Goal: Task Accomplishment & Management: Use online tool/utility

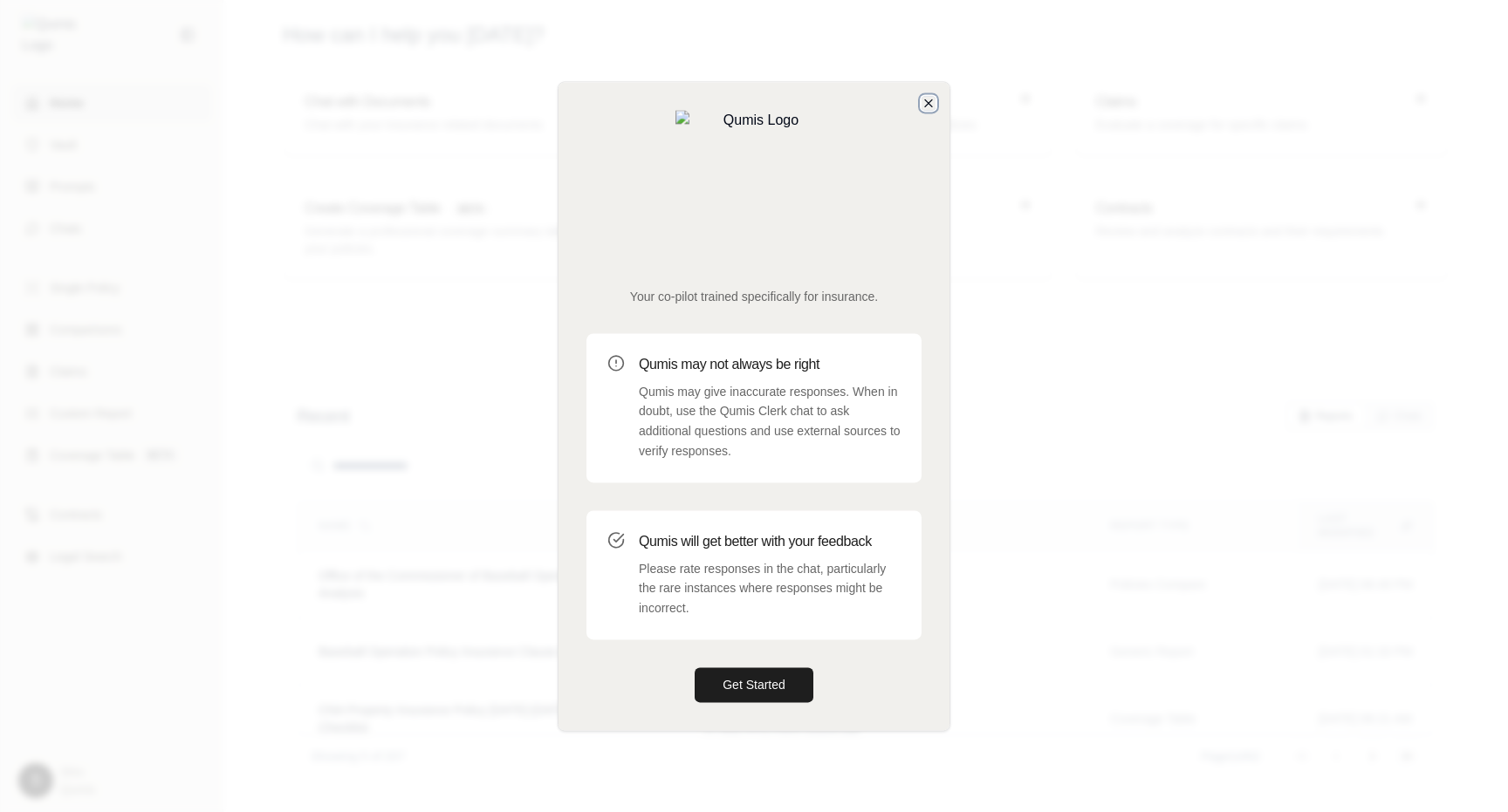
click at [932, 110] on icon "button" at bounding box center [928, 102] width 14 height 14
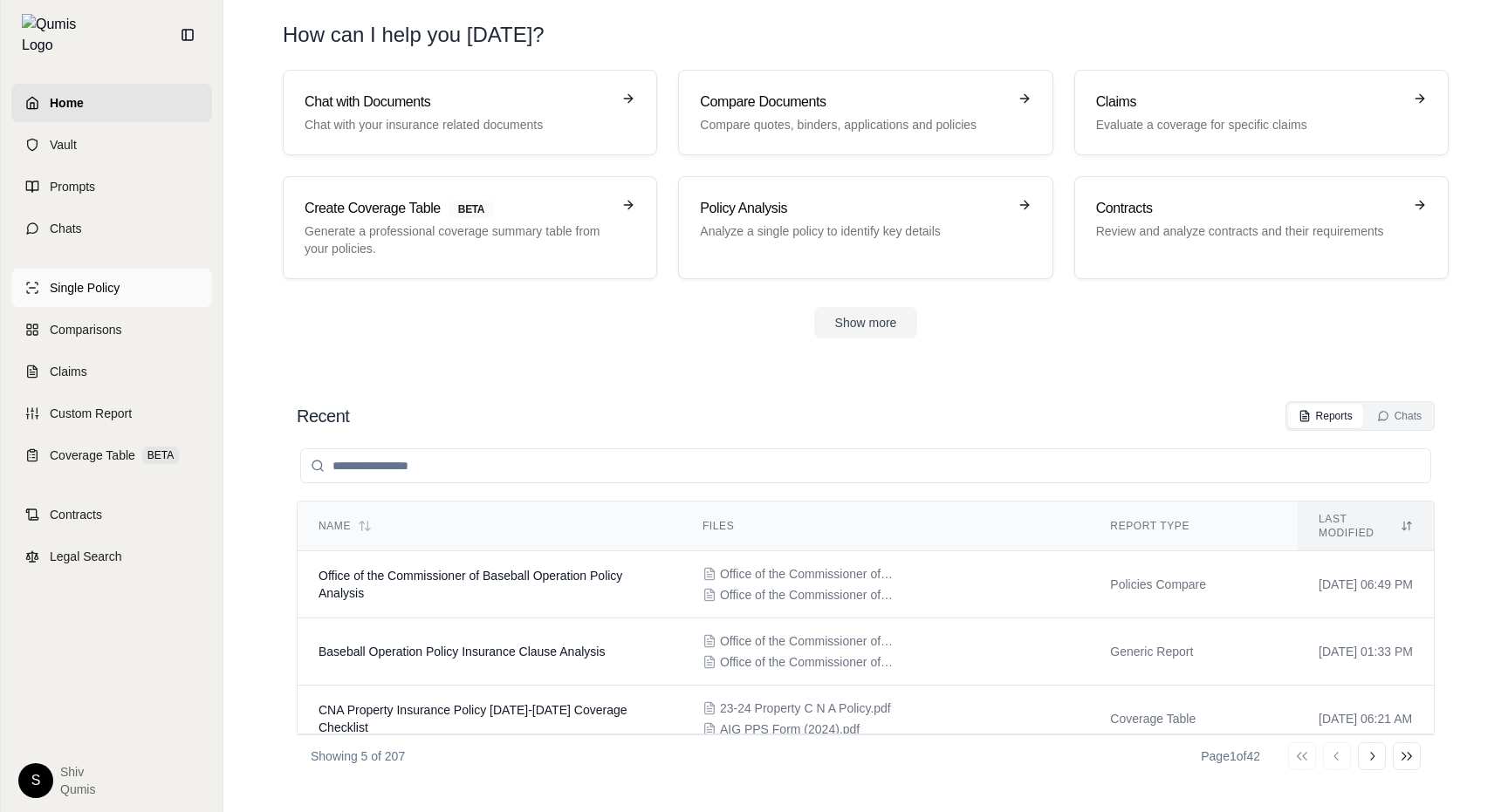
click at [119, 279] on link "Single Policy" at bounding box center [112, 288] width 201 height 39
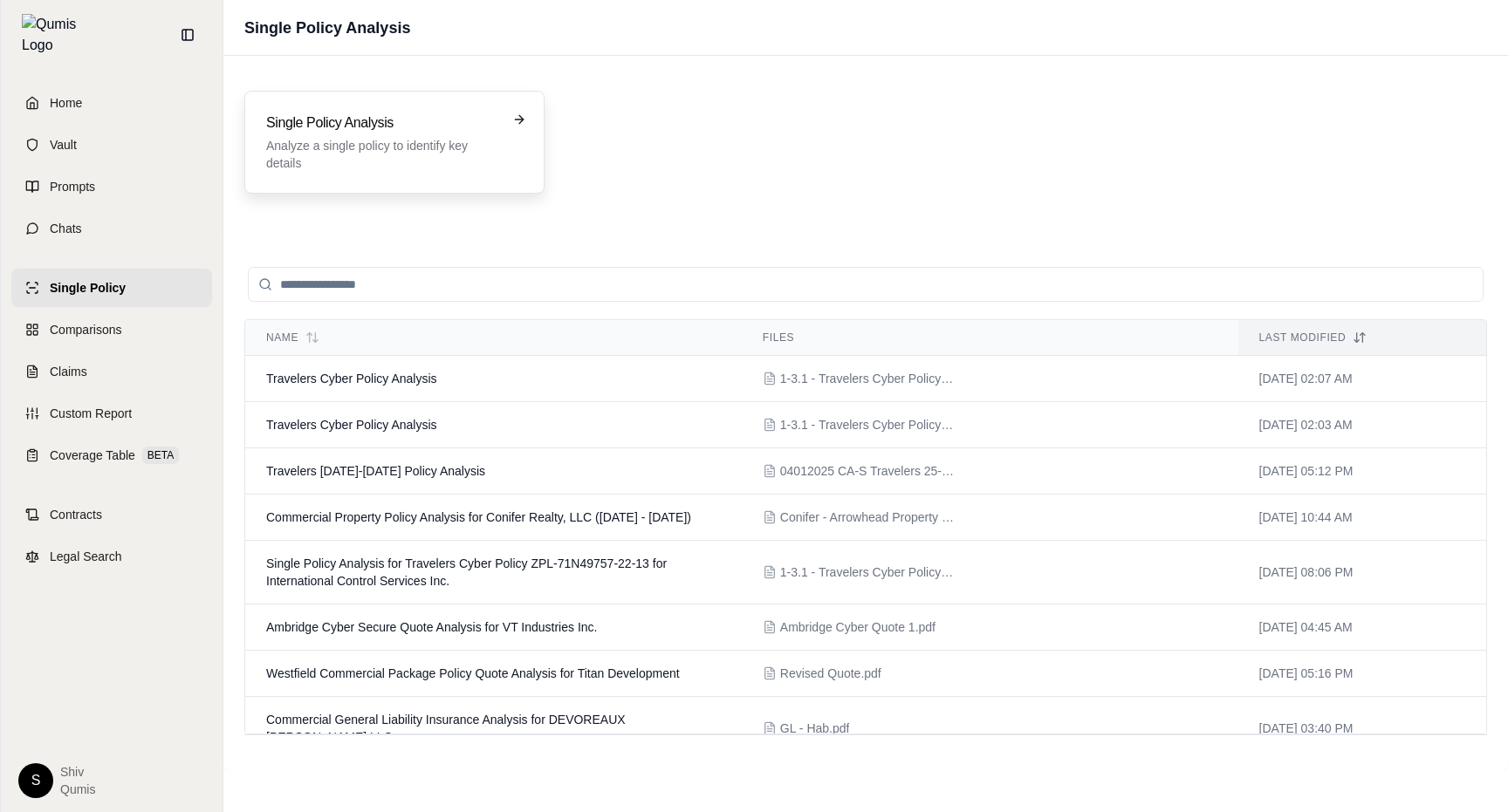
click at [385, 147] on p "Analyze a single policy to identify key details" at bounding box center [382, 154] width 232 height 35
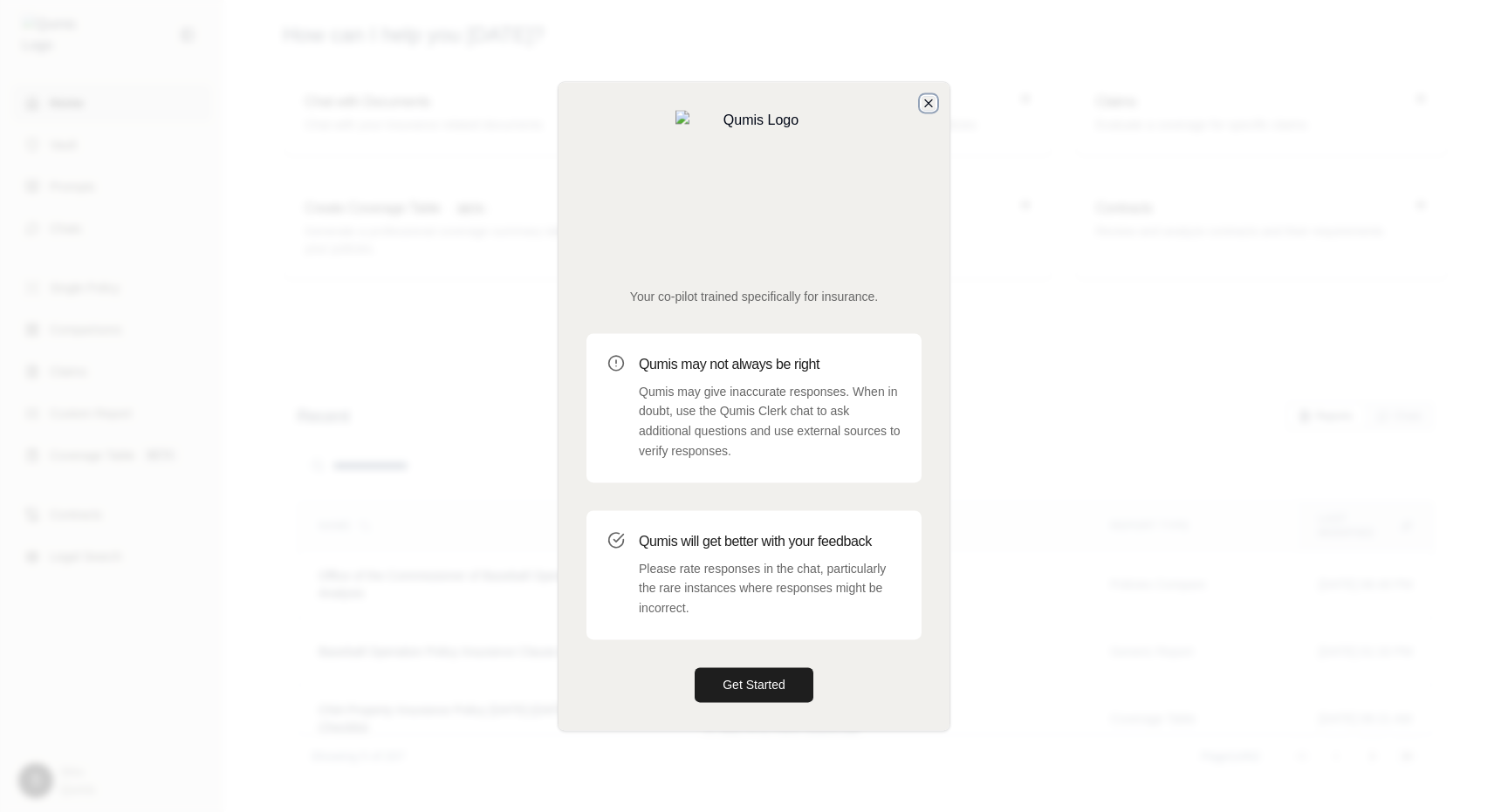
click at [934, 110] on icon "button" at bounding box center [928, 102] width 14 height 14
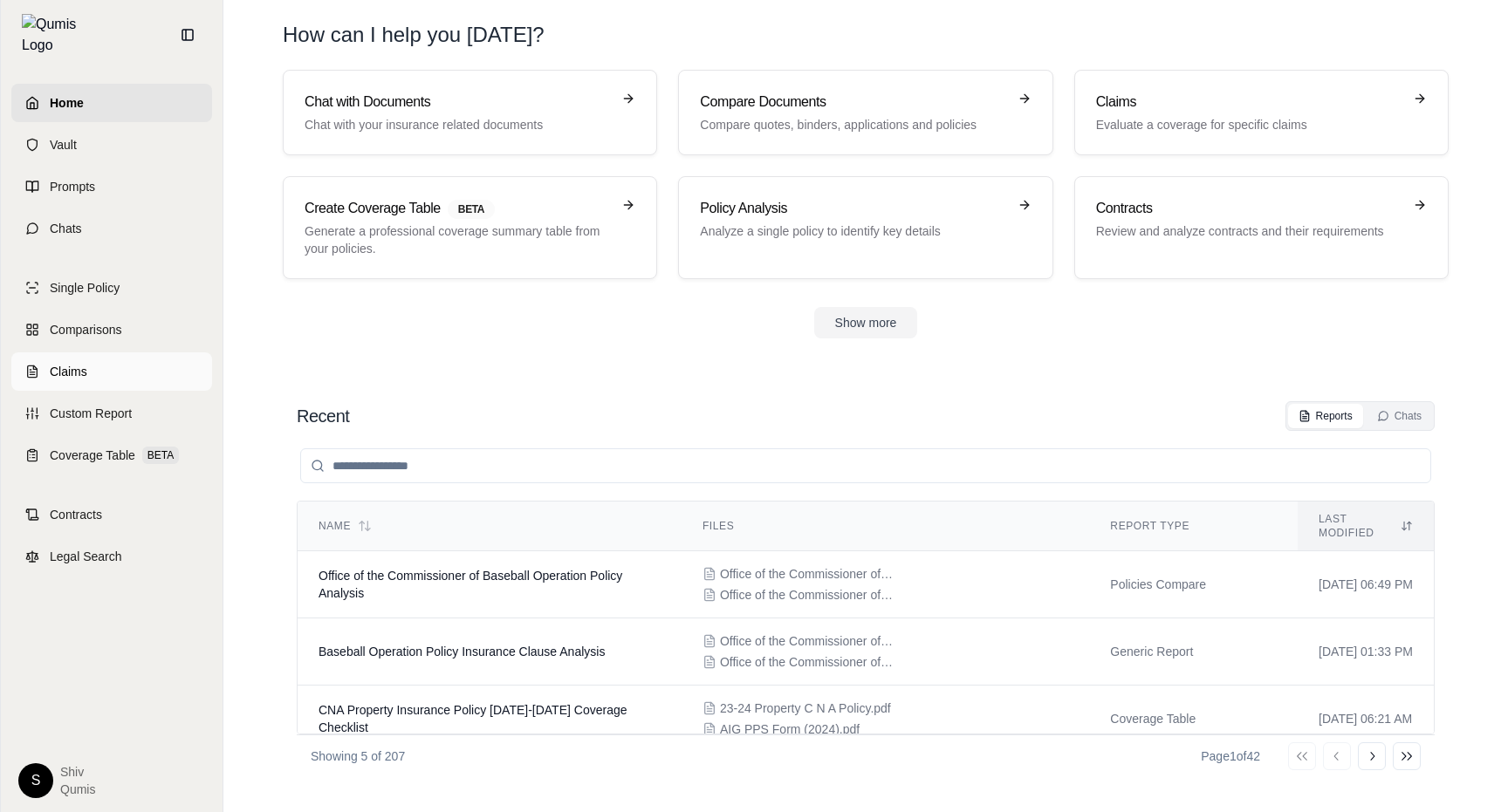
click at [79, 364] on span "Claims" at bounding box center [68, 371] width 38 height 17
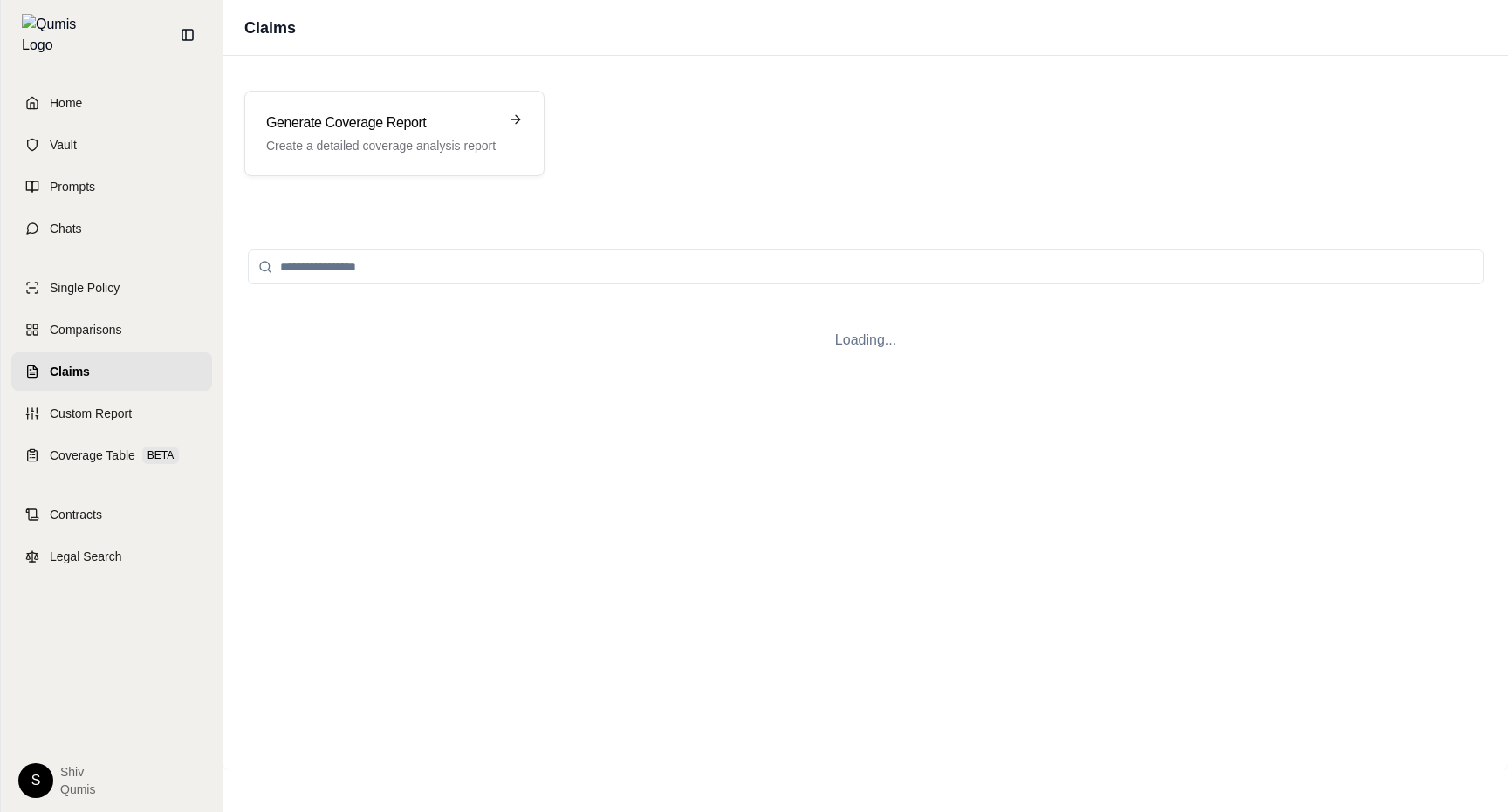
click at [79, 364] on span "Claims" at bounding box center [69, 371] width 40 height 17
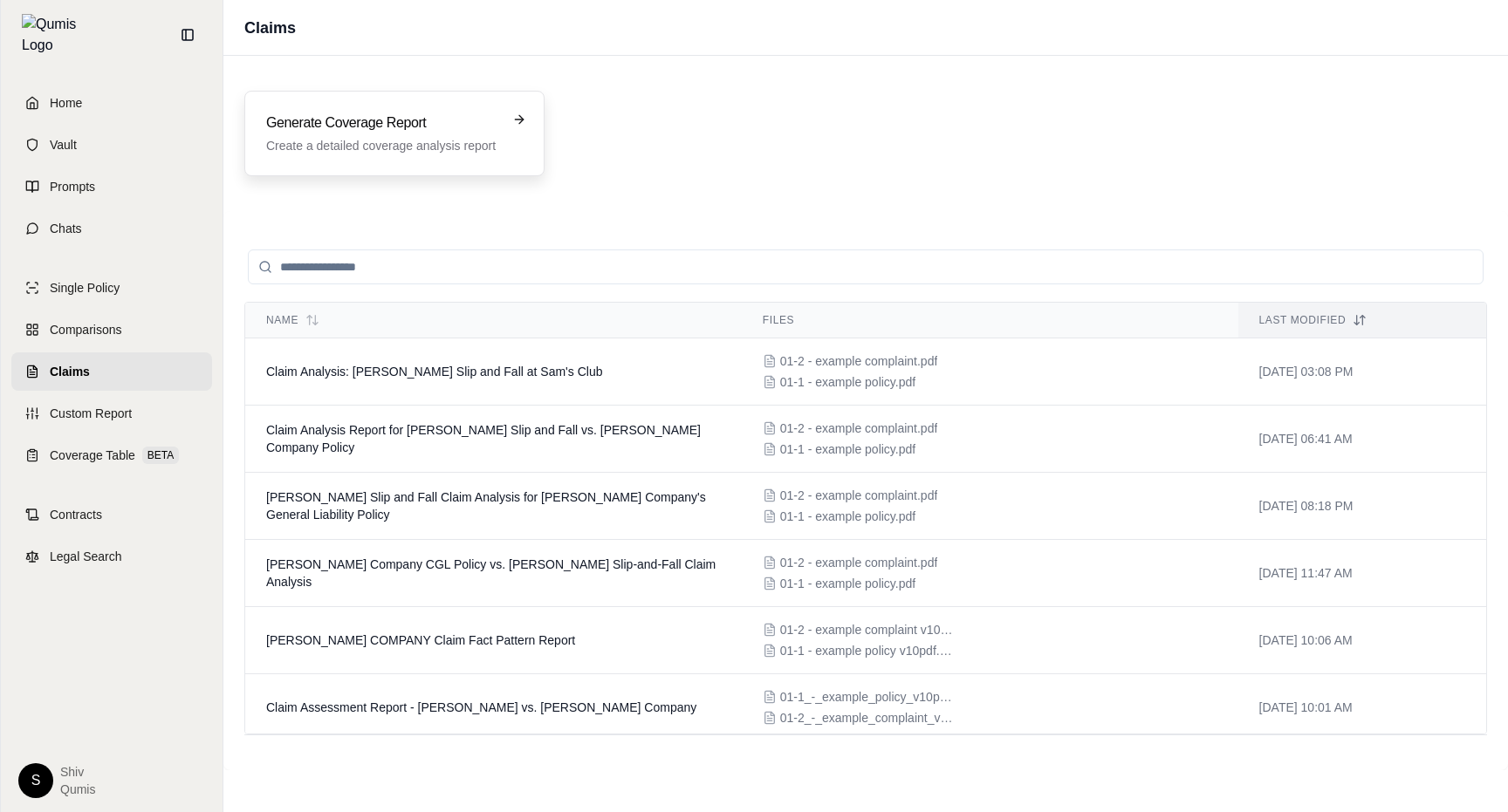
click at [425, 137] on p "Create a detailed coverage analysis report" at bounding box center [382, 146] width 232 height 17
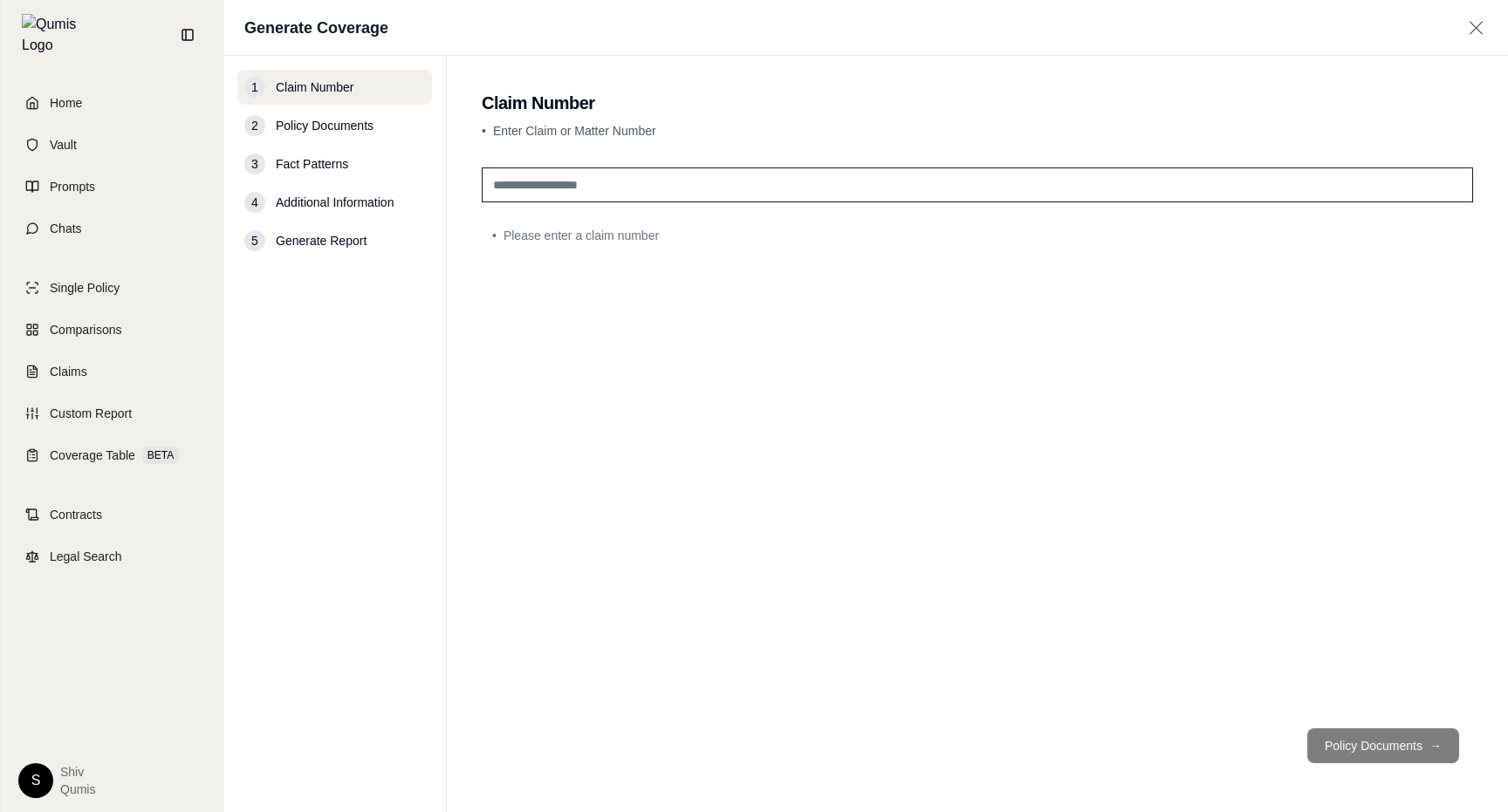
click at [616, 184] on input "text" at bounding box center [977, 185] width 991 height 35
type input "******"
click at [1394, 743] on button "Policy Documents →" at bounding box center [1383, 746] width 152 height 35
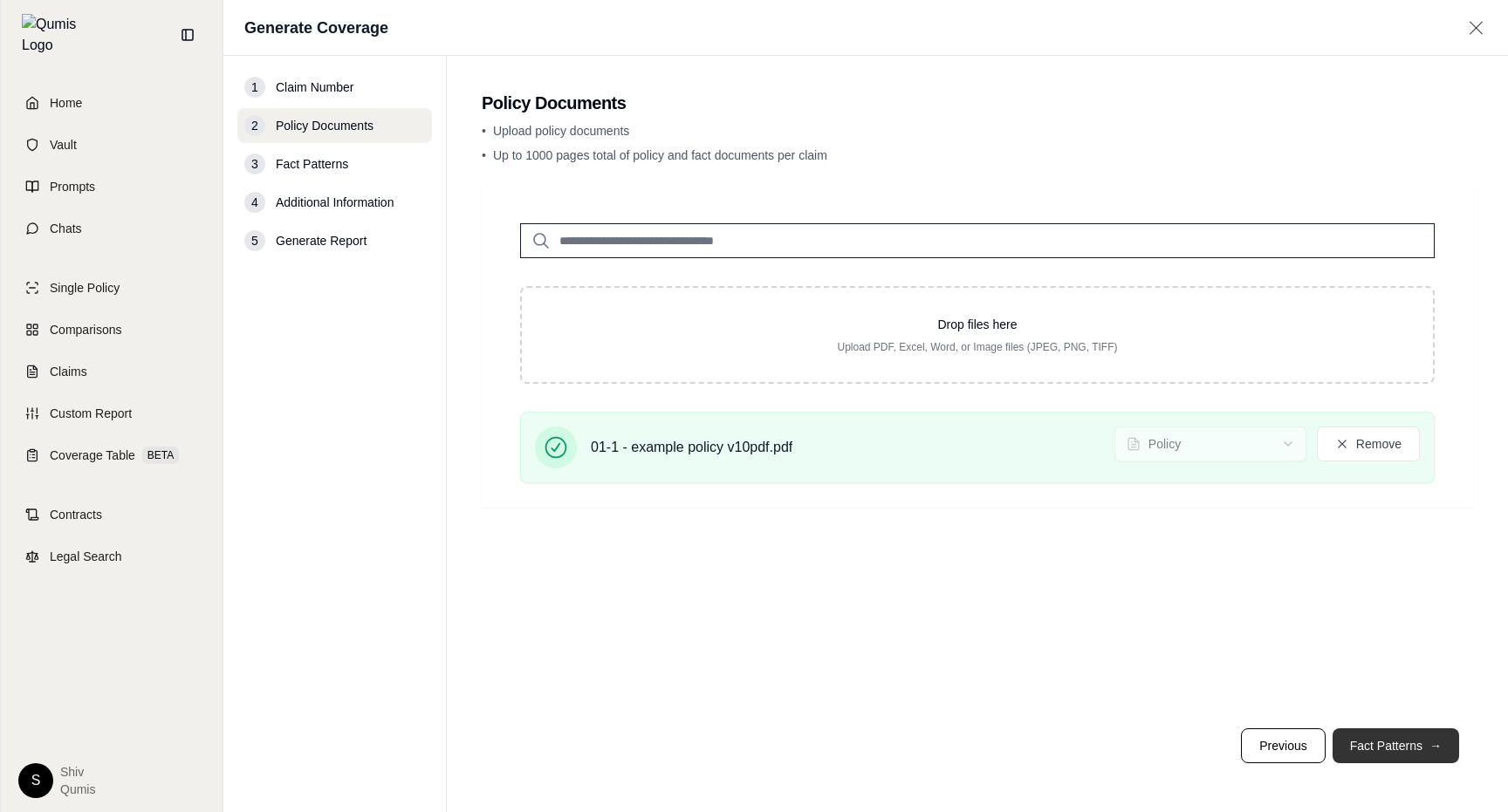
click at [1393, 734] on button "Fact Patterns →" at bounding box center [1396, 746] width 127 height 35
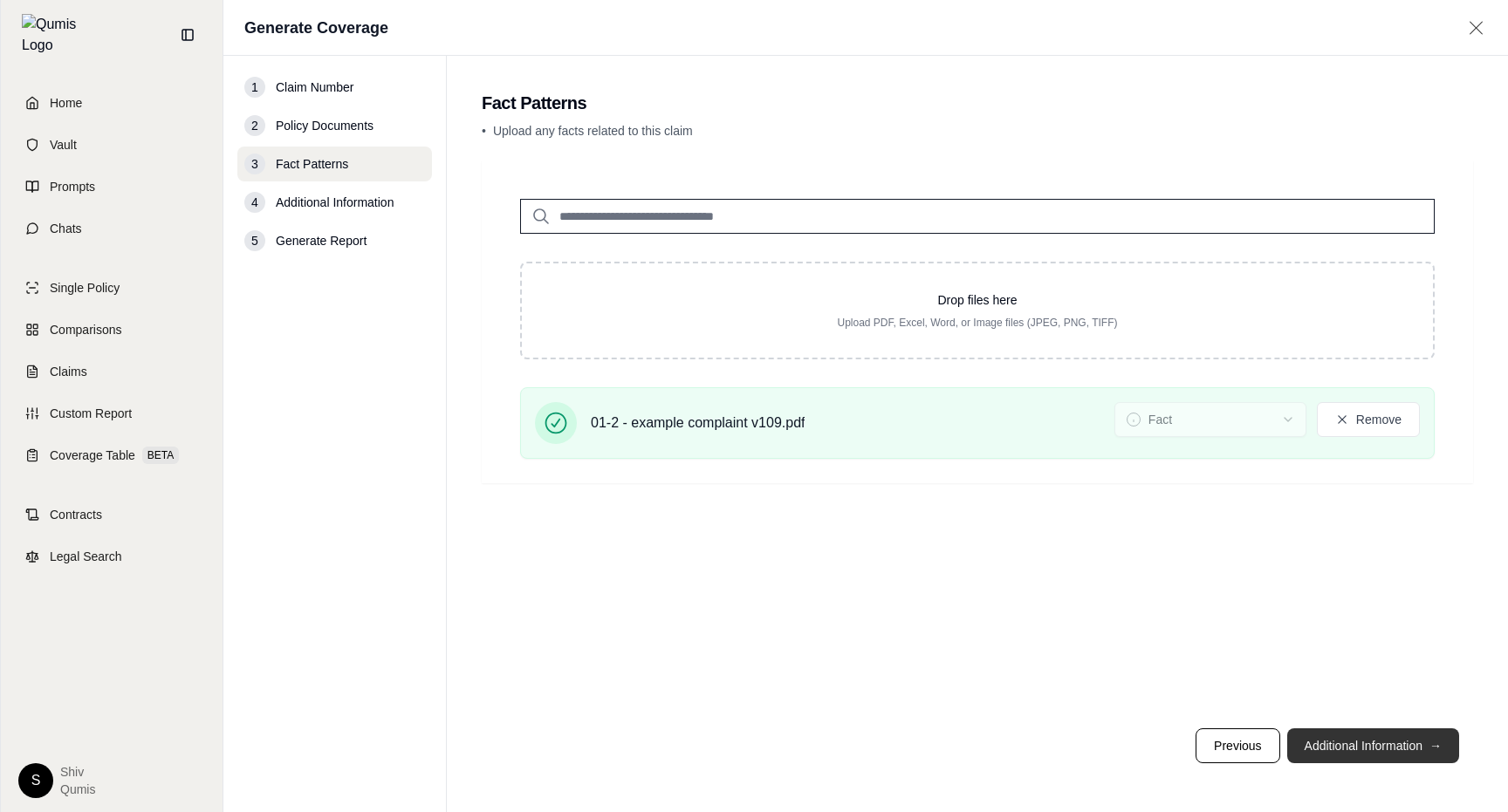
click at [1393, 737] on button "Additional Information →" at bounding box center [1372, 746] width 172 height 35
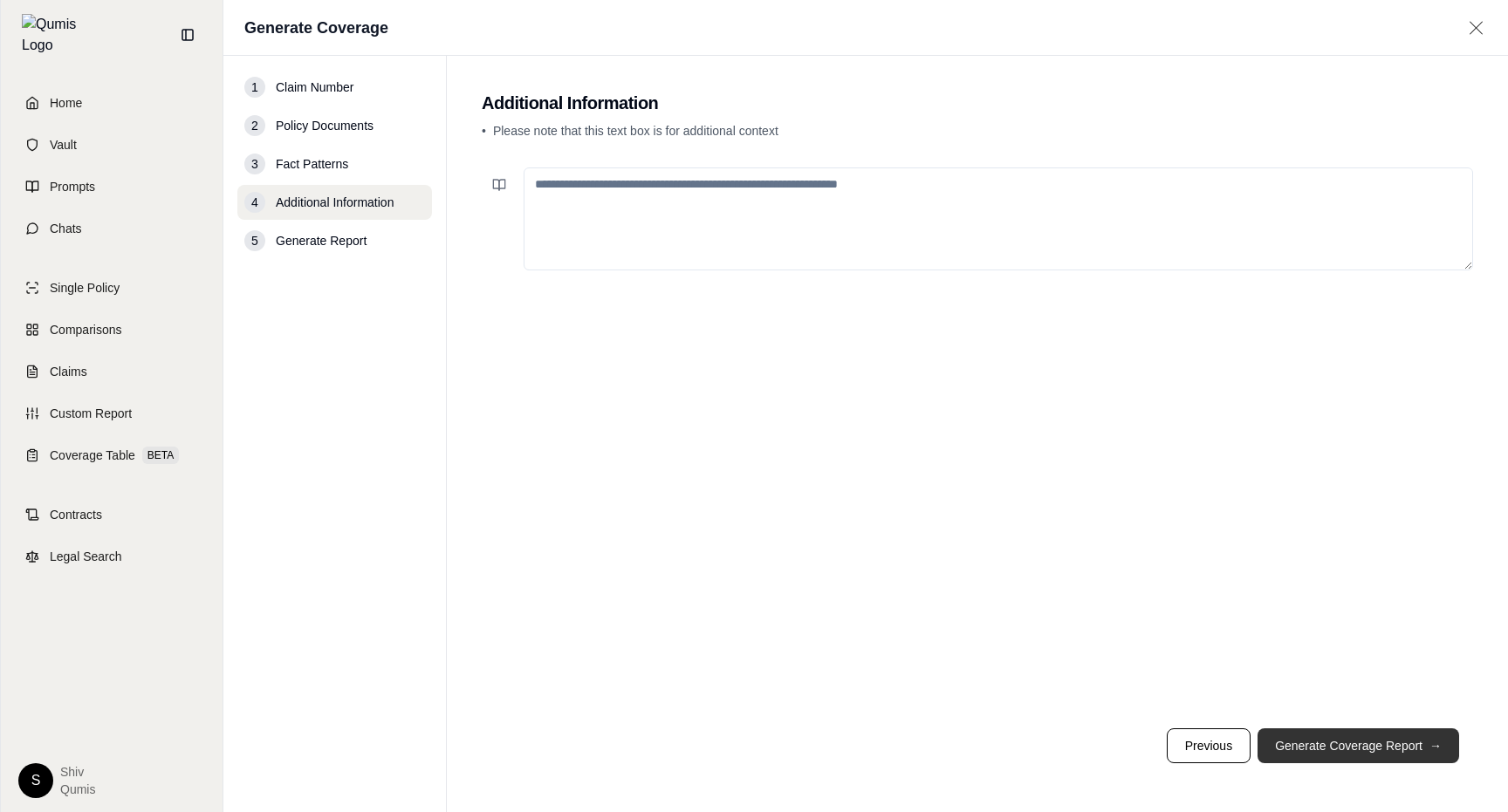
click at [1393, 737] on button "Generate Coverage Report →" at bounding box center [1358, 746] width 202 height 35
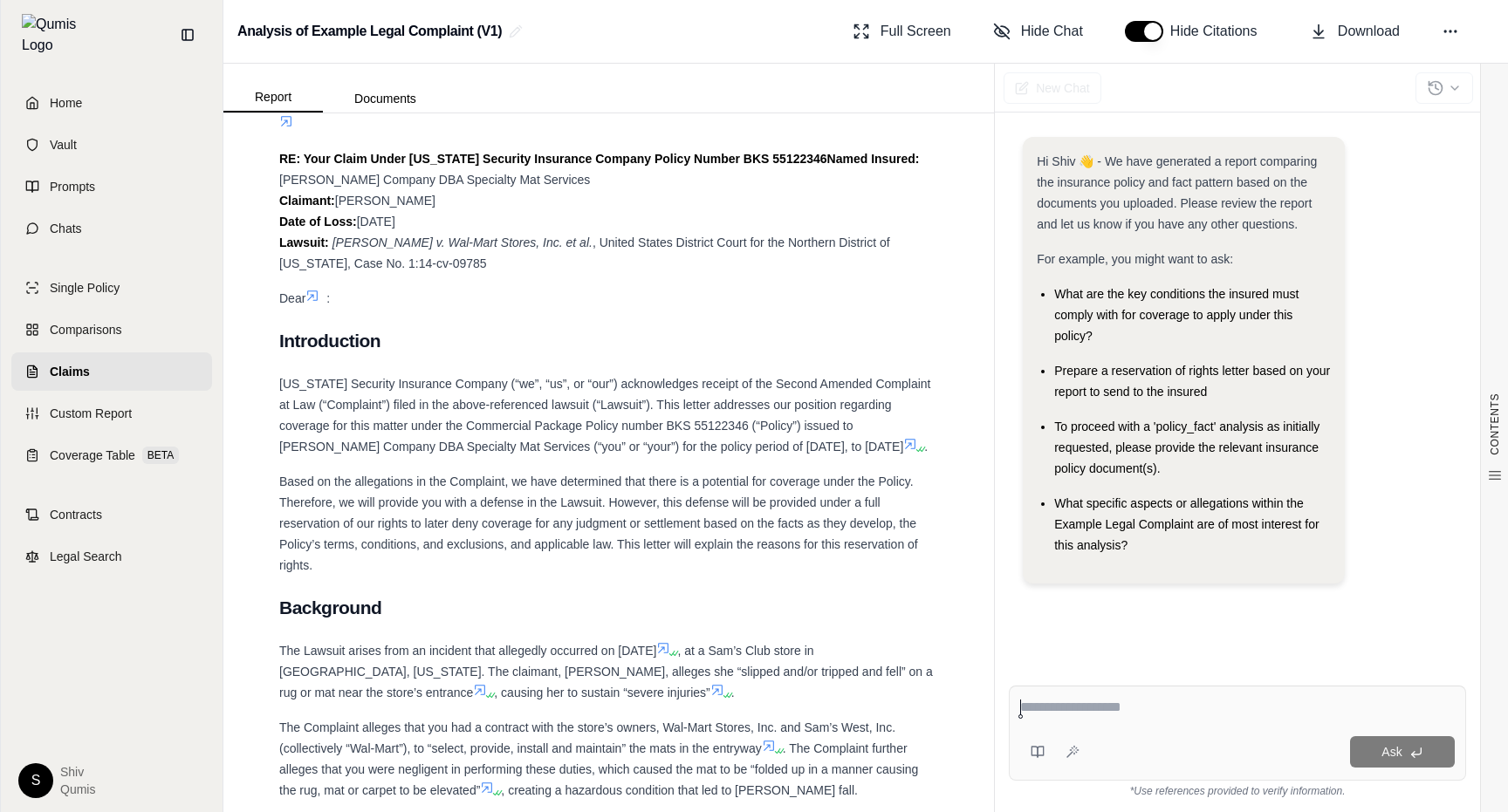
scroll to position [4178, 0]
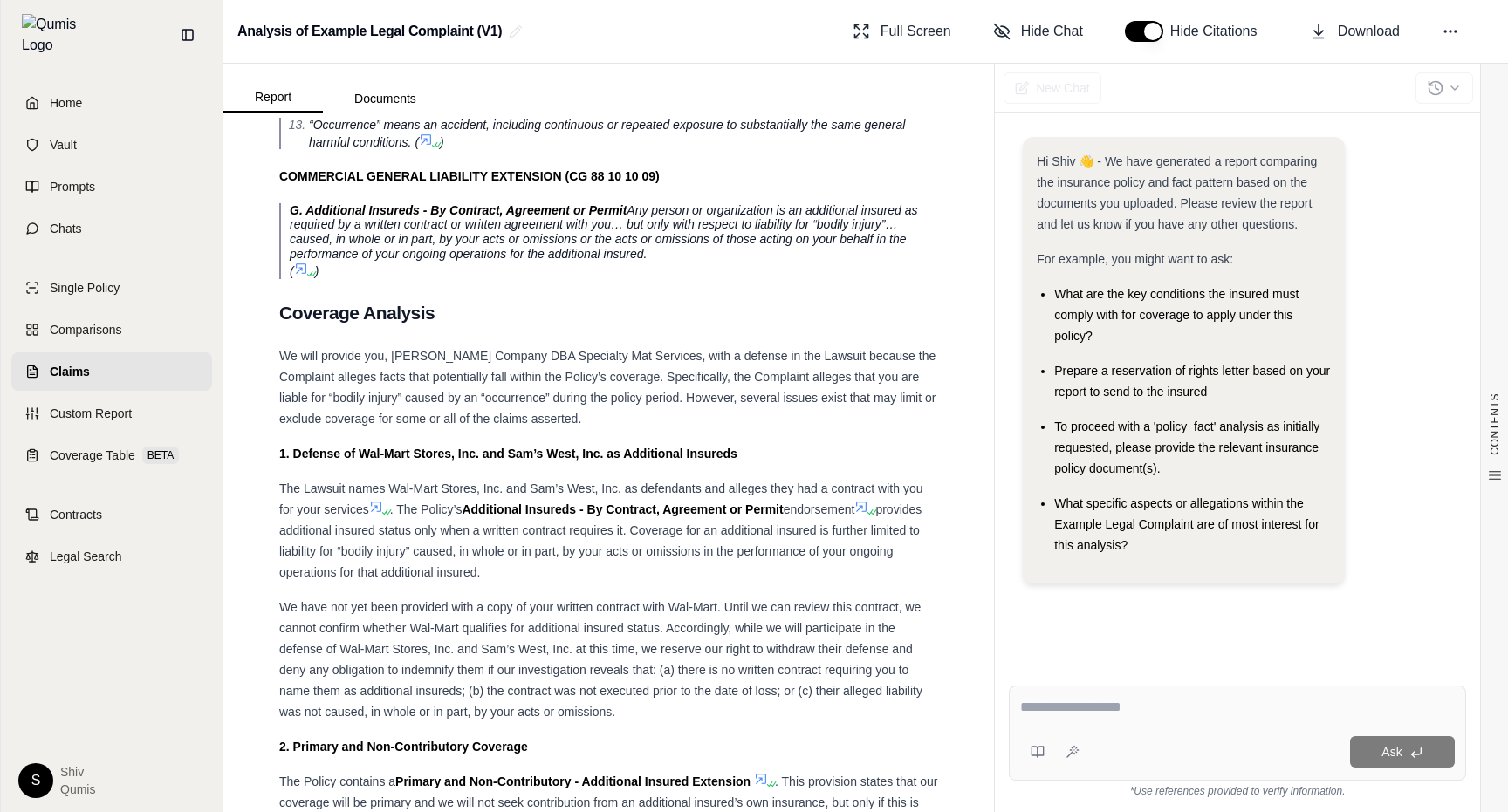
click at [380, 500] on icon at bounding box center [375, 507] width 14 height 14
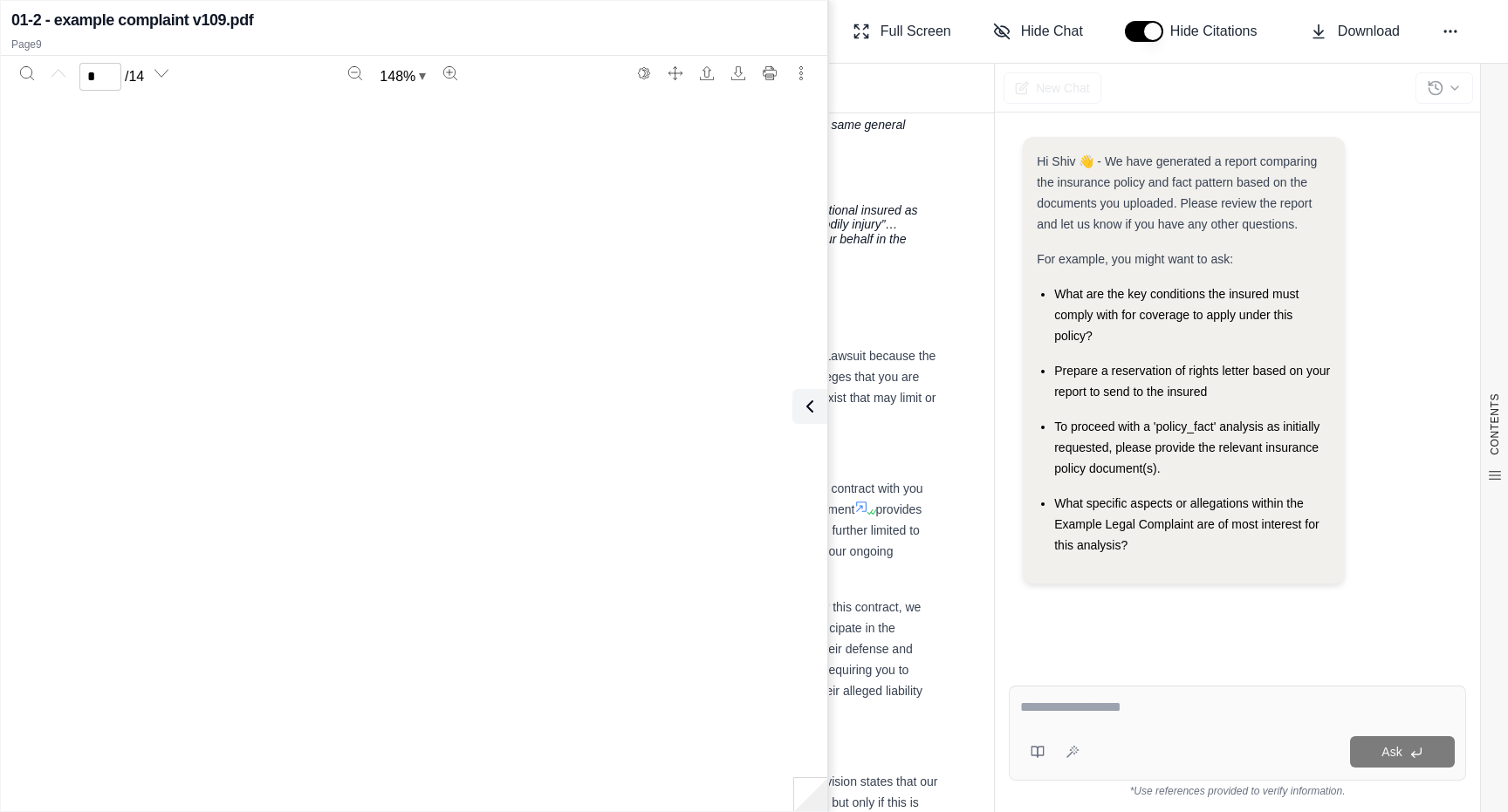
scroll to position [8183, 0]
type input "*"
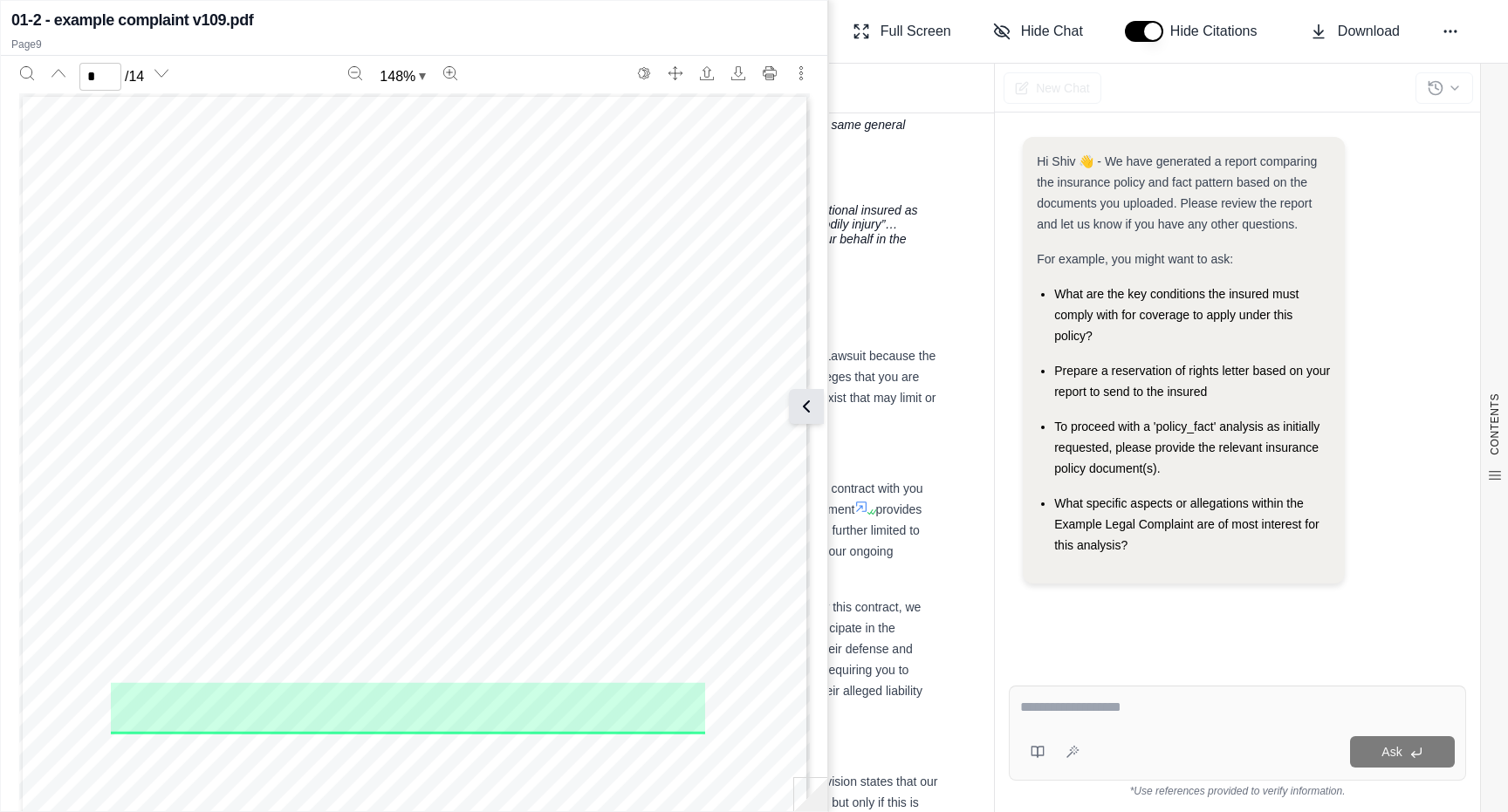
click at [817, 406] on button at bounding box center [806, 406] width 35 height 35
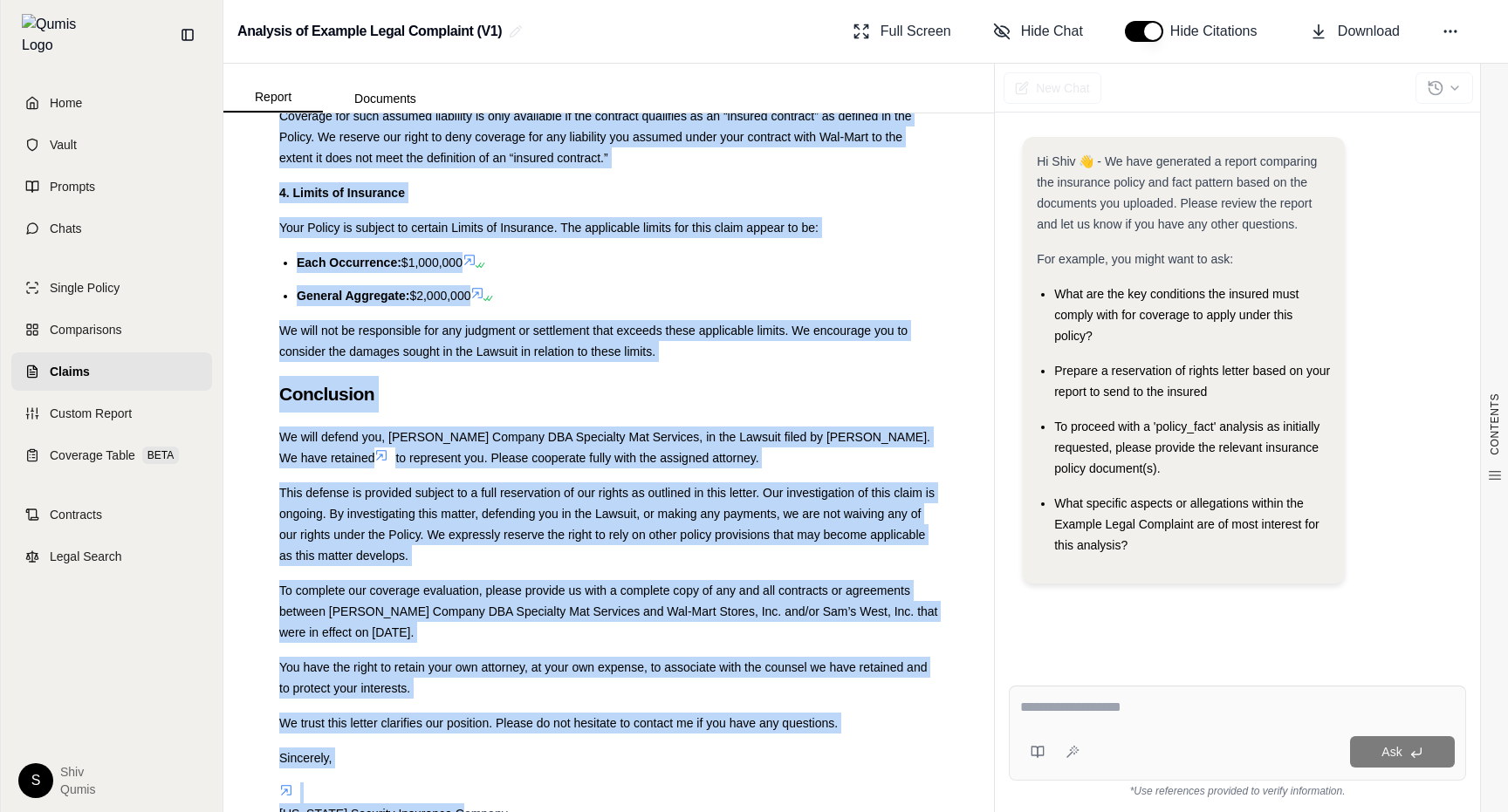
scroll to position [5100, 0]
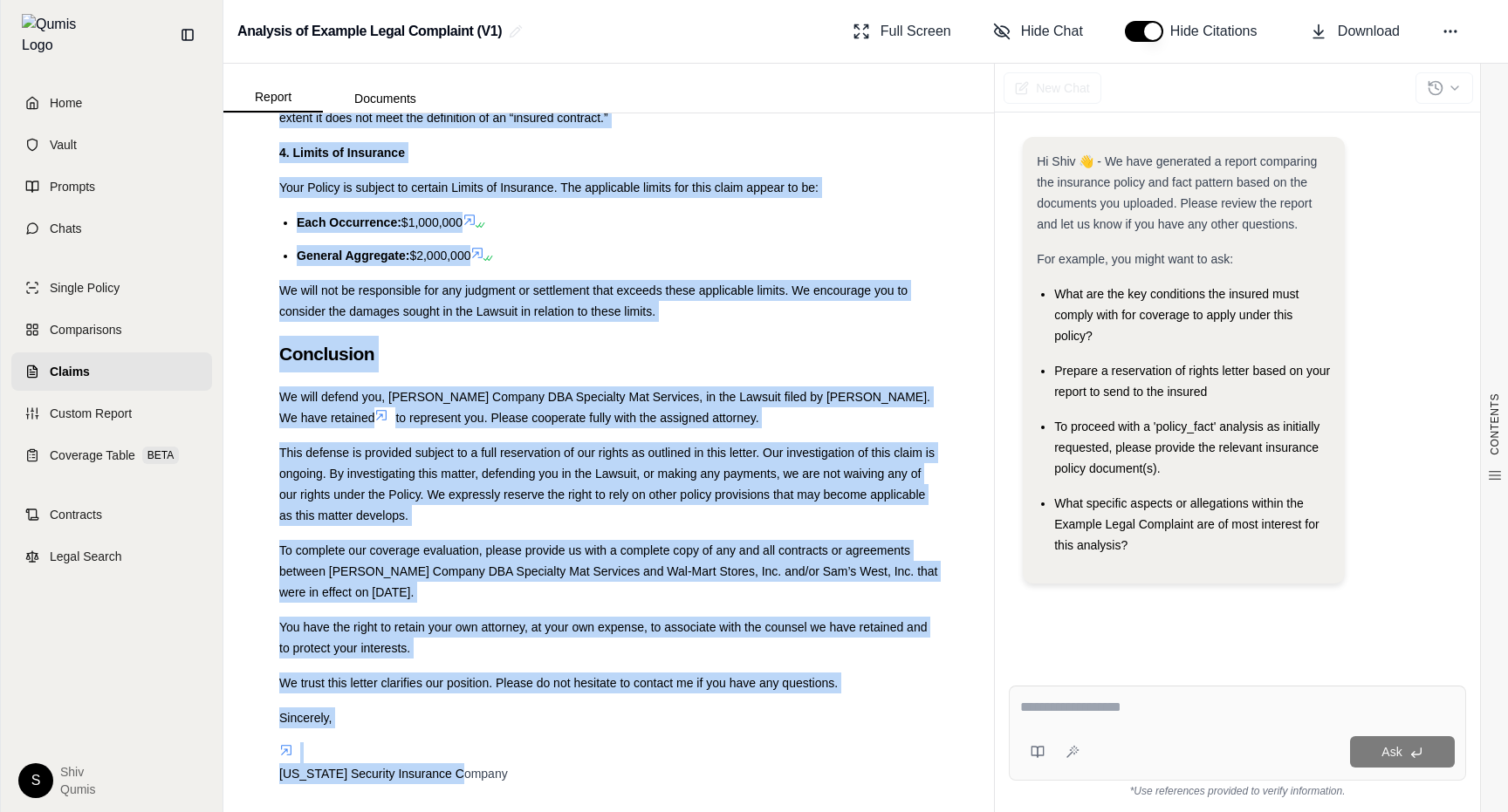
drag, startPoint x: 283, startPoint y: 444, endPoint x: 768, endPoint y: 827, distance: 618.0
click at [768, 811] on html "Home Vault Prompts Chats Single Policy Comparisons Claims Custom Report Coverag…" at bounding box center [754, 406] width 1508 height 812
copy div "COVERAGE ANALYSIS REPORT Claim Information: Claimant: BERNADINE CASCARANO Defen…"
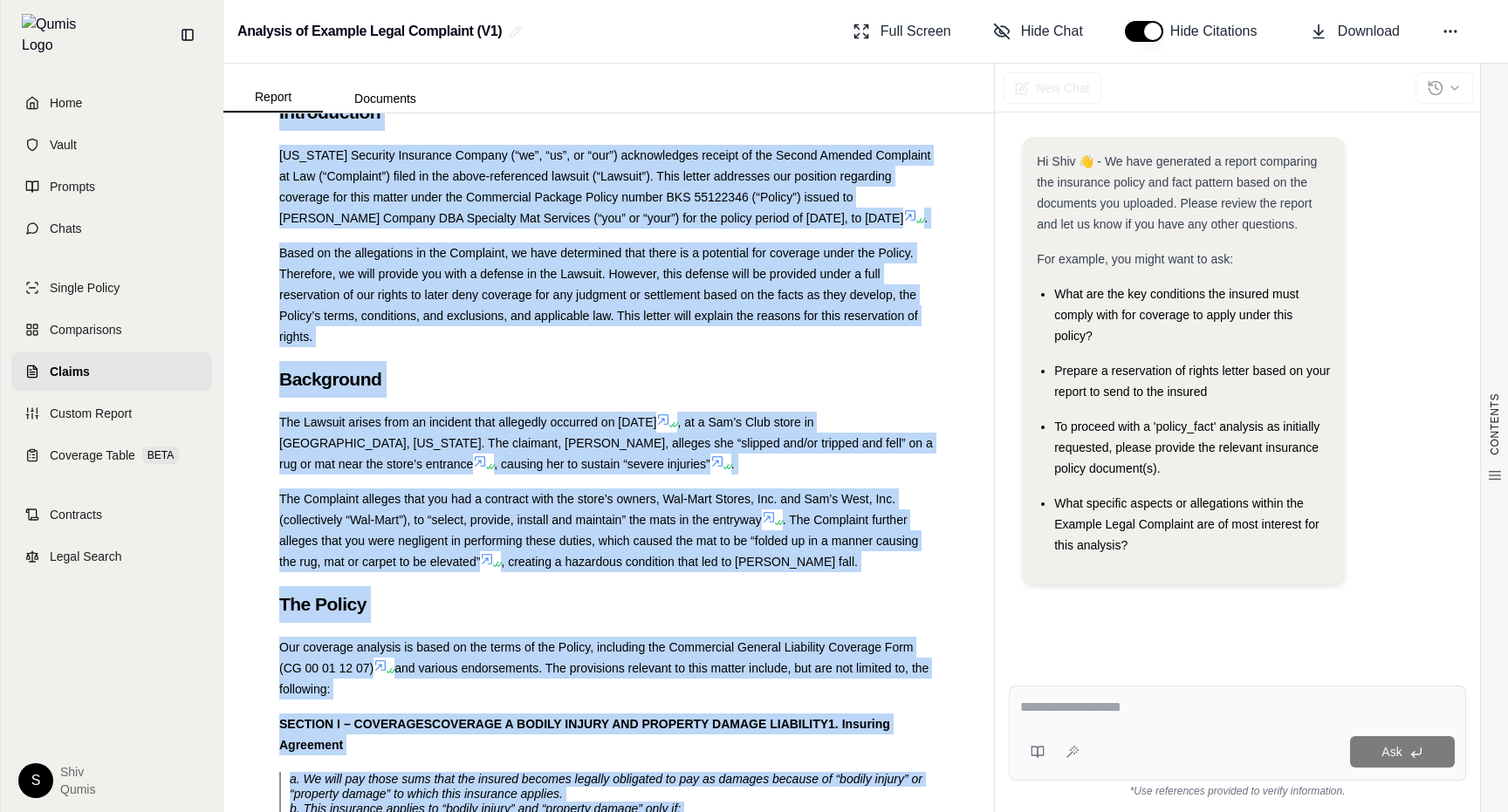
scroll to position [3140, 0]
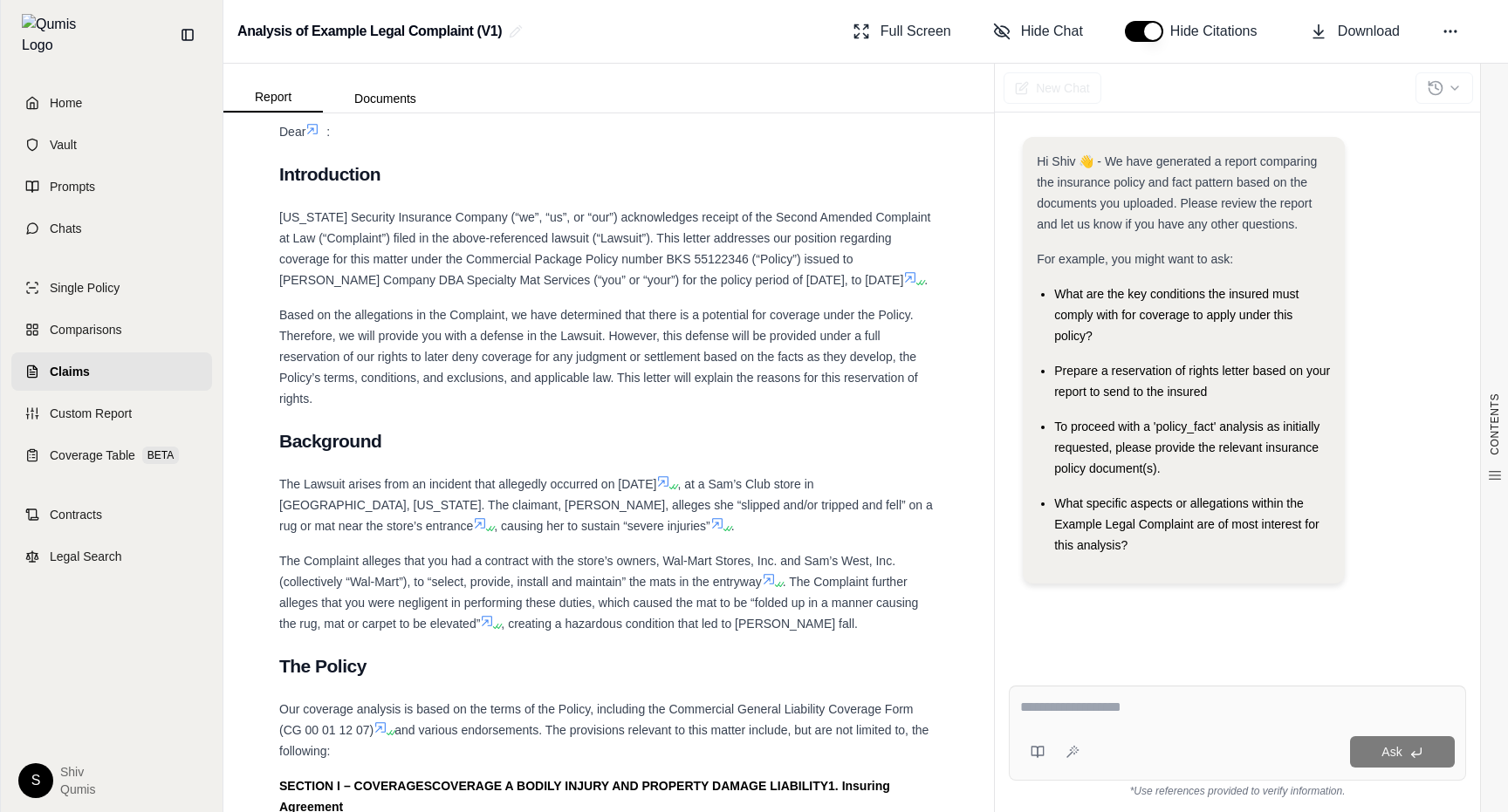
click at [588, 318] on span "Based on the allegations in the Complaint, we have determined that there is a p…" at bounding box center [599, 356] width 639 height 98
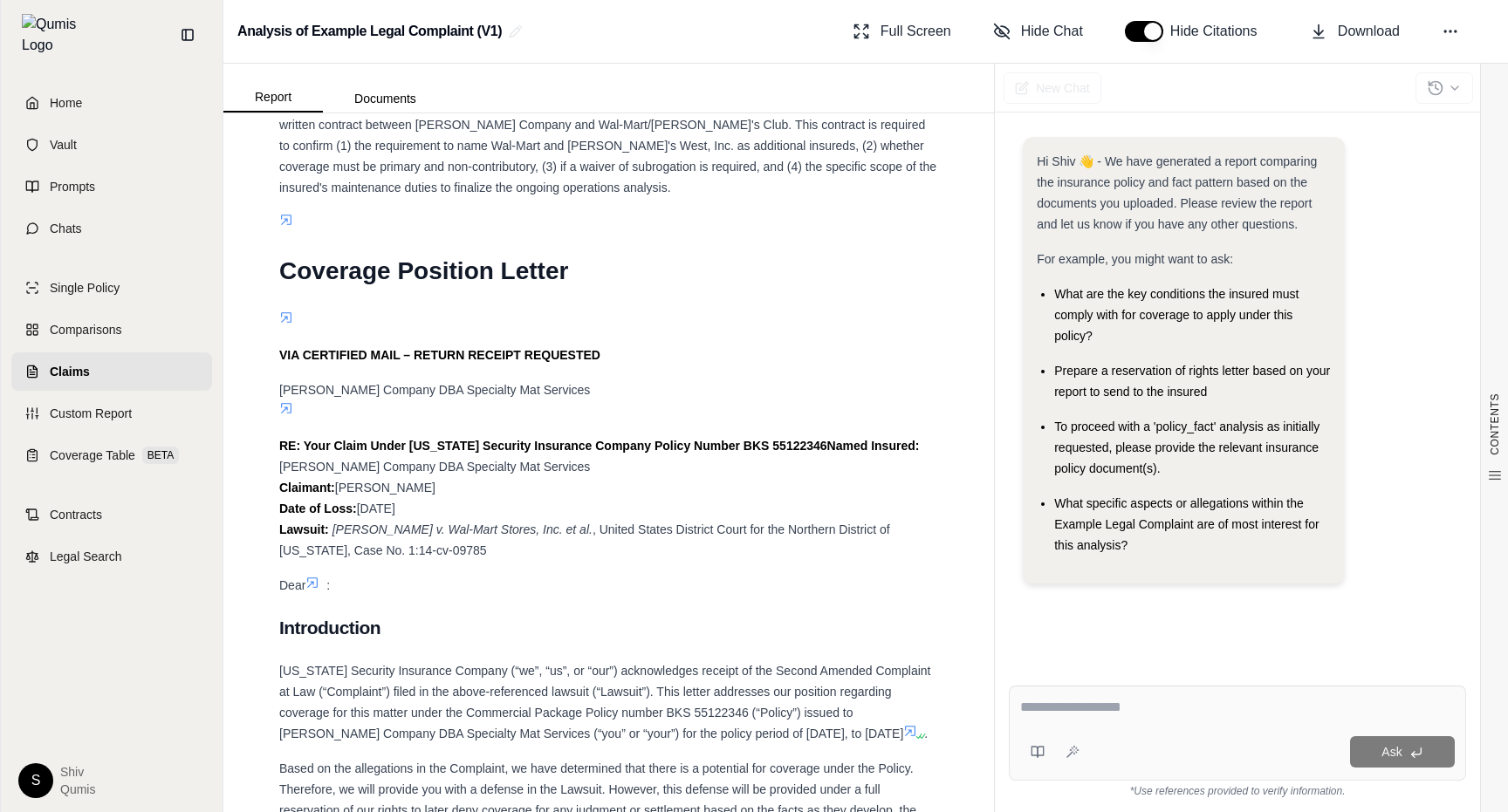
scroll to position [2734, 0]
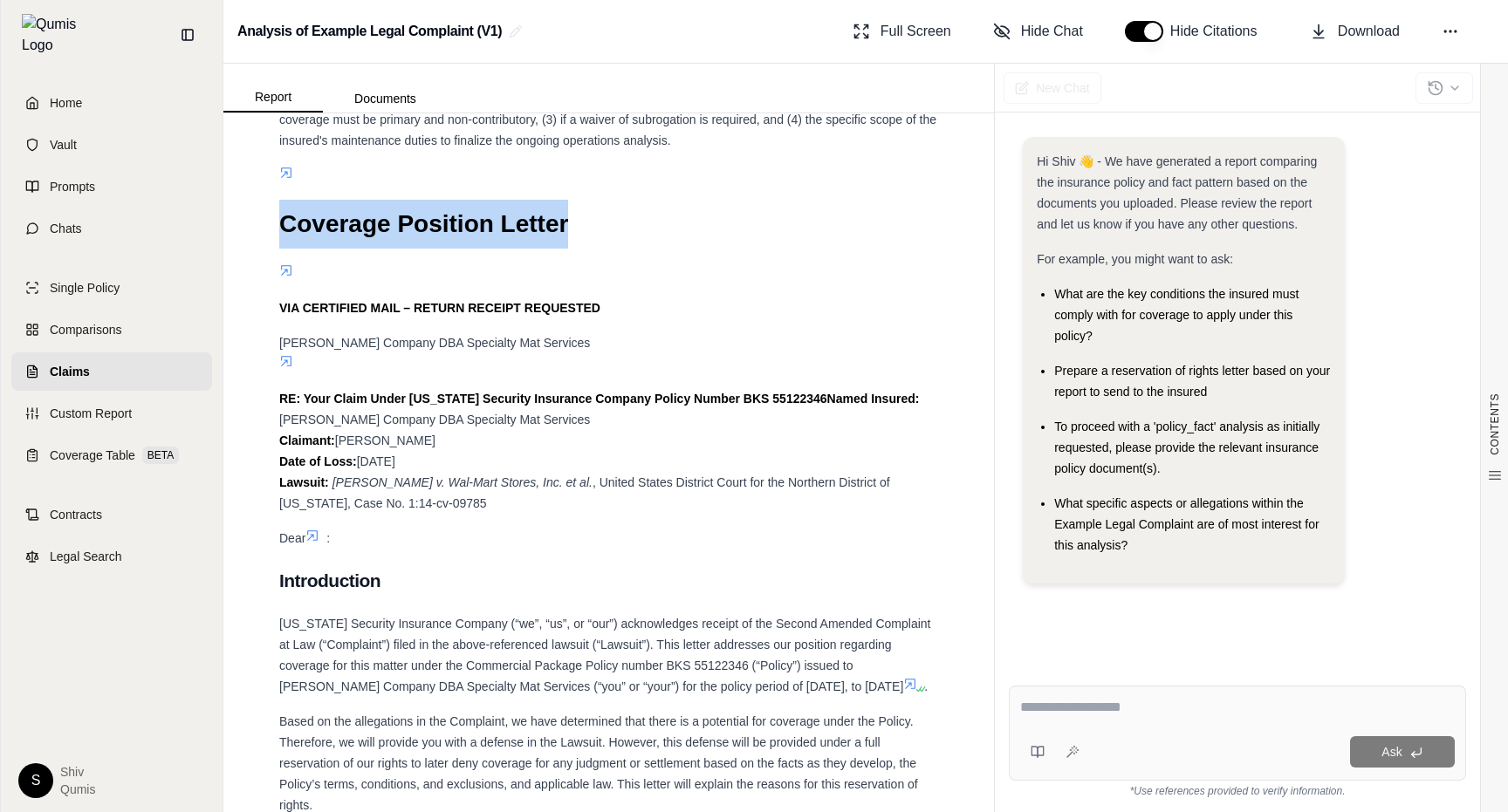
drag, startPoint x: 268, startPoint y: 203, endPoint x: 625, endPoint y: 204, distance: 357.0
click at [625, 204] on div "CONTENTS Table of Contents Key Findings: COVERAGE ANALYSIS REPORT Claim Informa…" at bounding box center [609, 290] width 687 height 5778
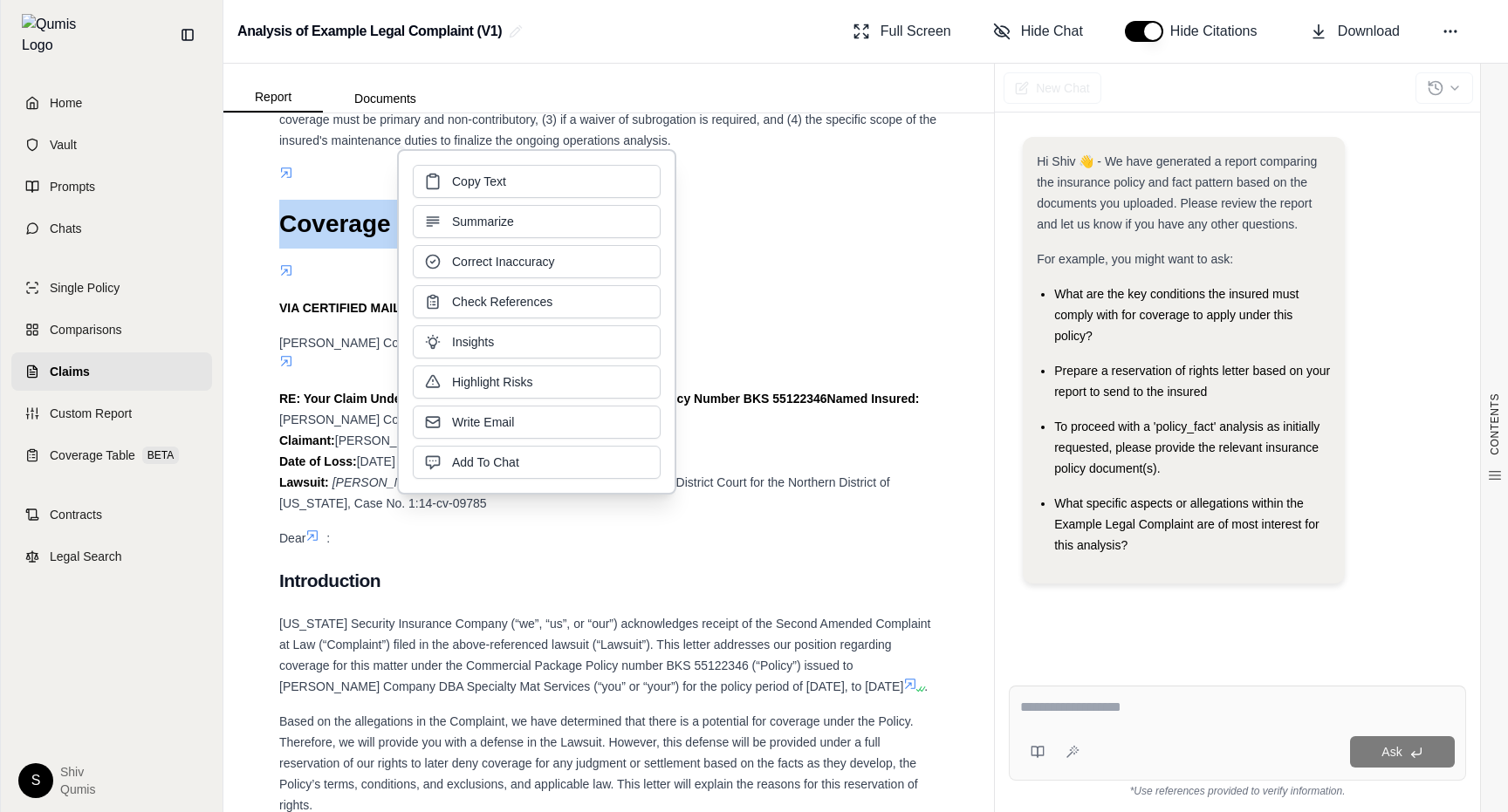
copy h1 "Coverage Position Letter"
click at [860, 165] on div at bounding box center [609, 175] width 659 height 21
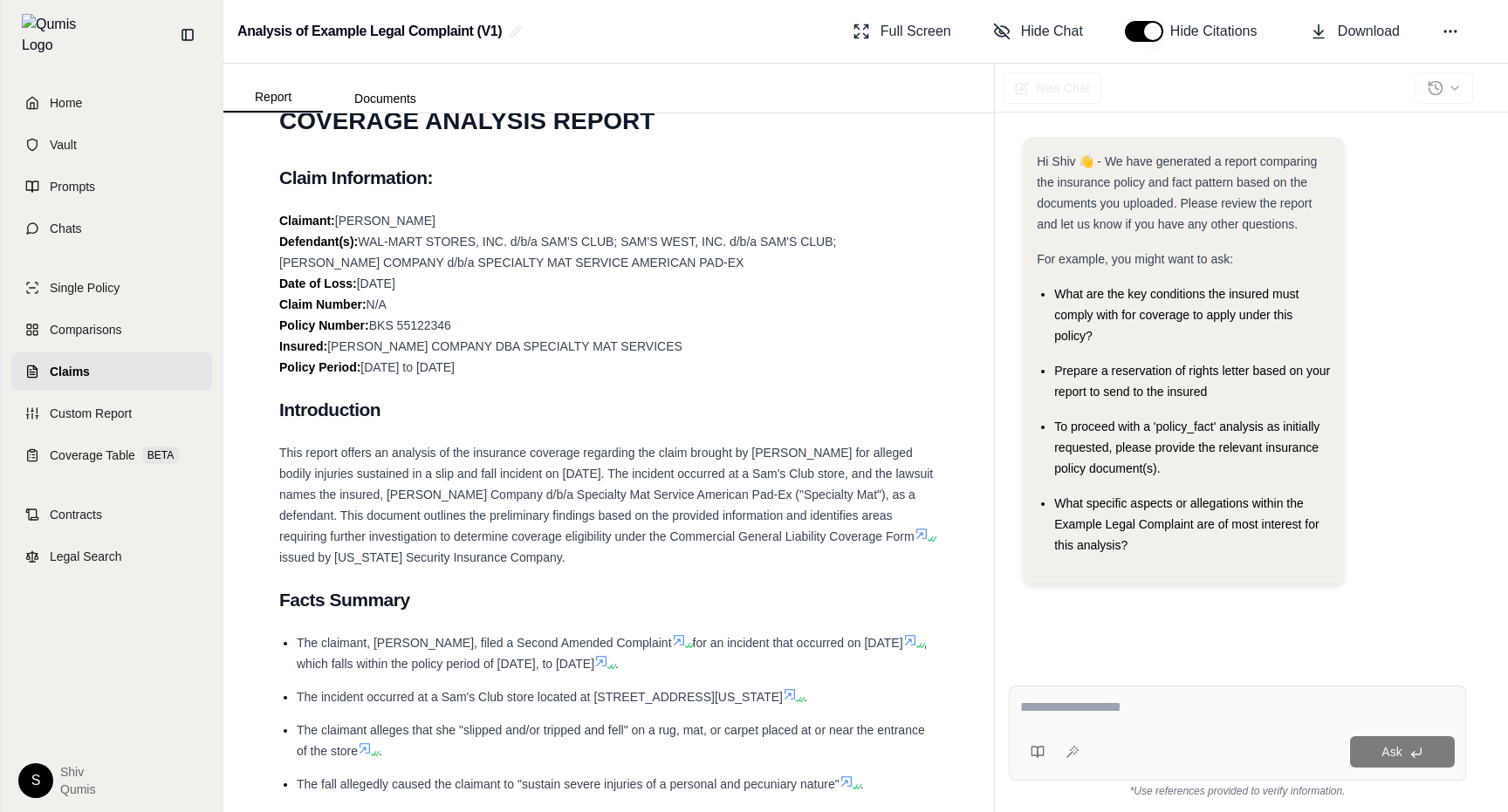
scroll to position [226, 0]
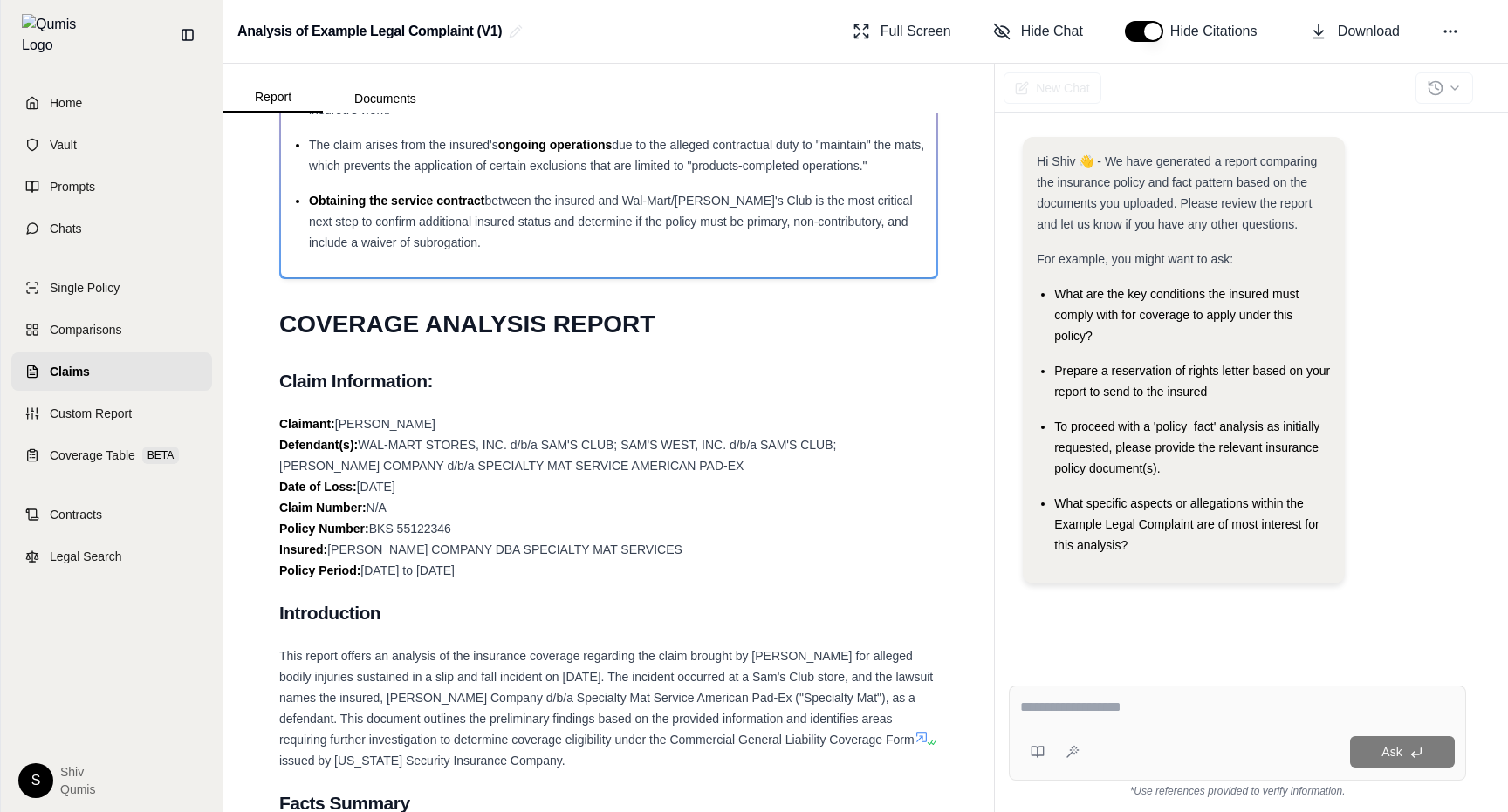
click at [72, 367] on span "Claims" at bounding box center [69, 371] width 40 height 17
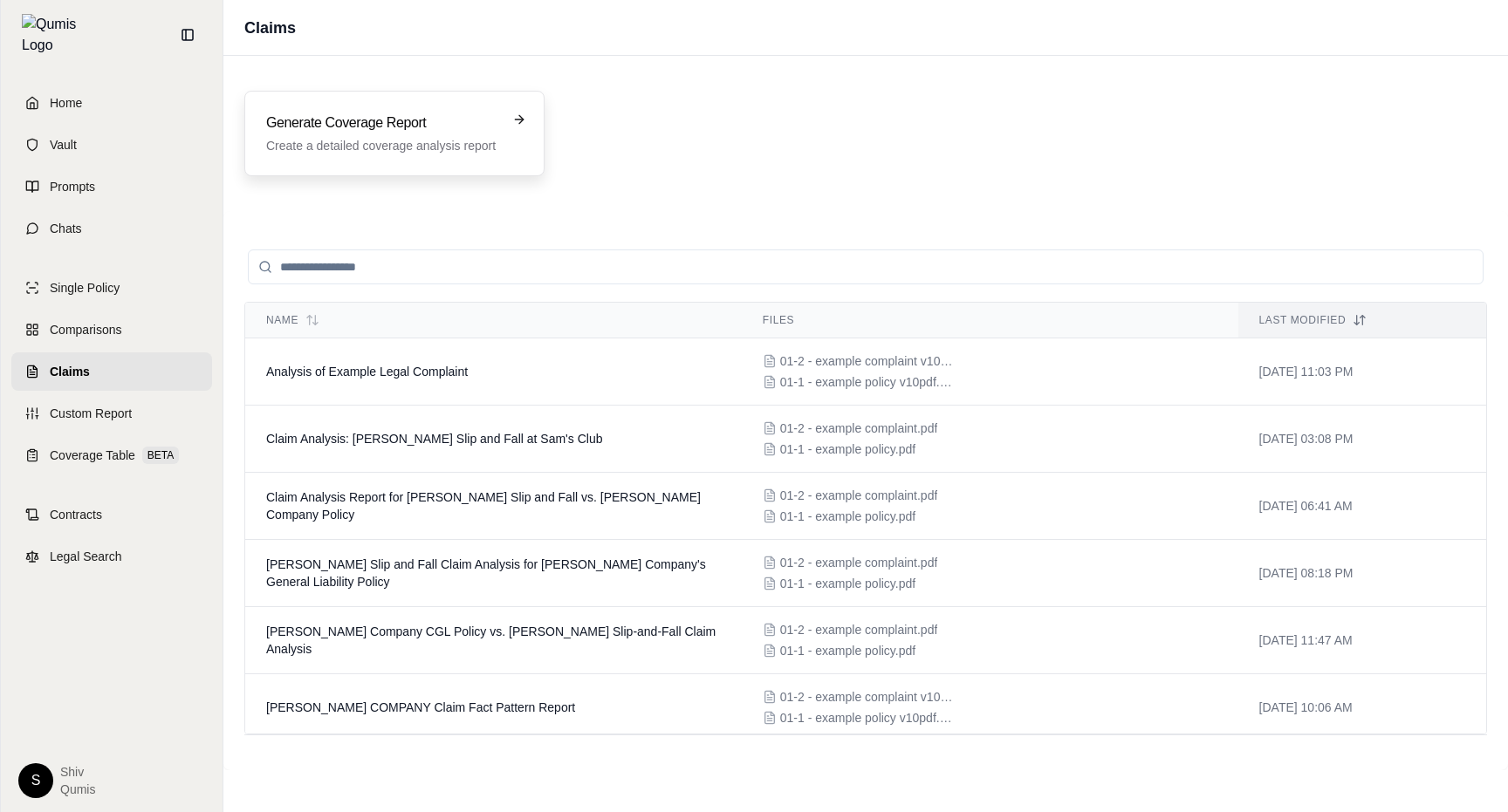
click at [403, 112] on div "Generate Coverage Report Create a detailed coverage analysis report" at bounding box center [394, 134] width 300 height 85
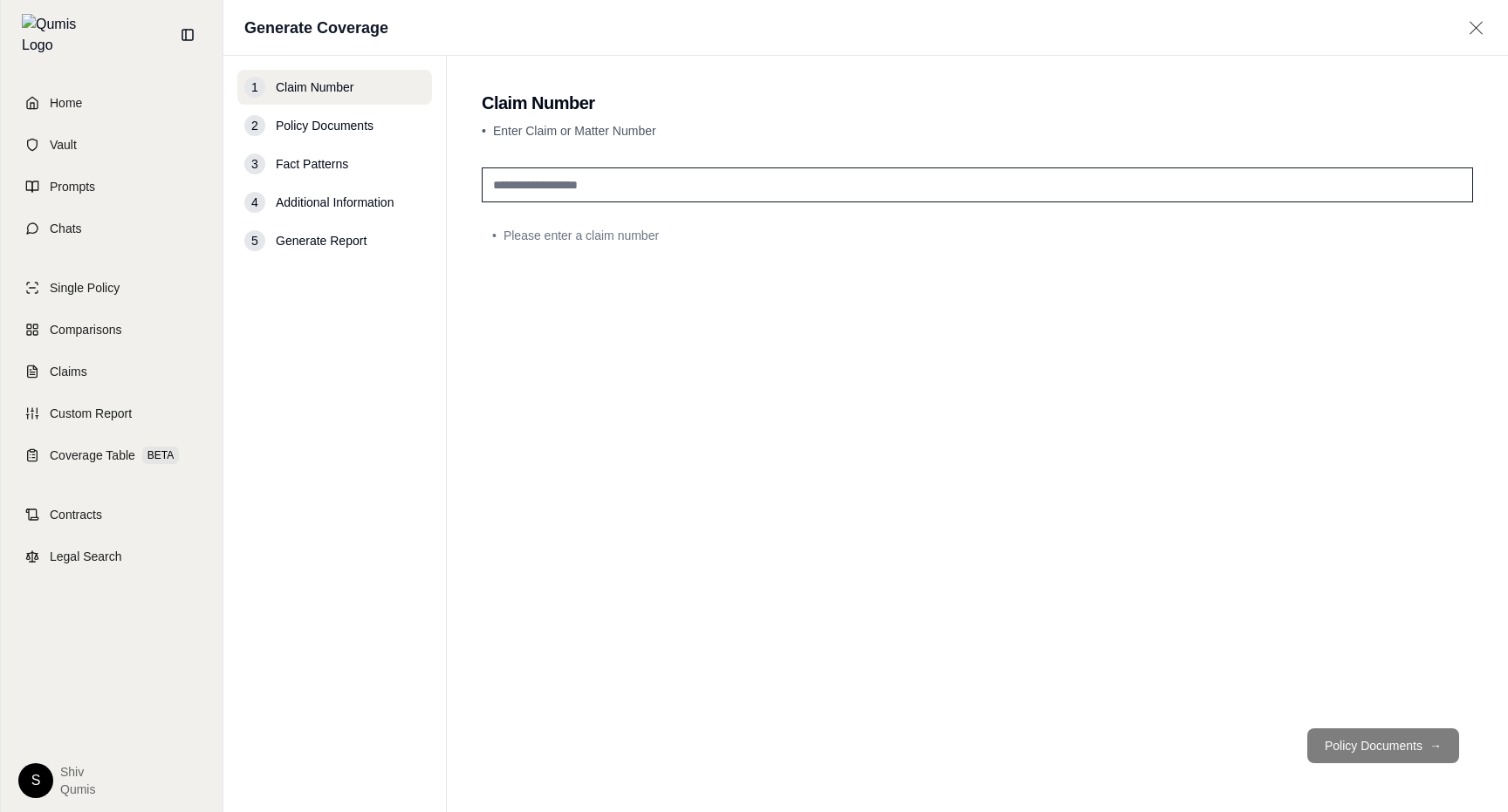
click at [1219, 644] on div "• Please enter a claim number" at bounding box center [977, 437] width 991 height 554
click at [938, 170] on input "text" at bounding box center [977, 185] width 991 height 35
type input "******"
click at [1358, 754] on button "Policy Documents →" at bounding box center [1383, 746] width 152 height 35
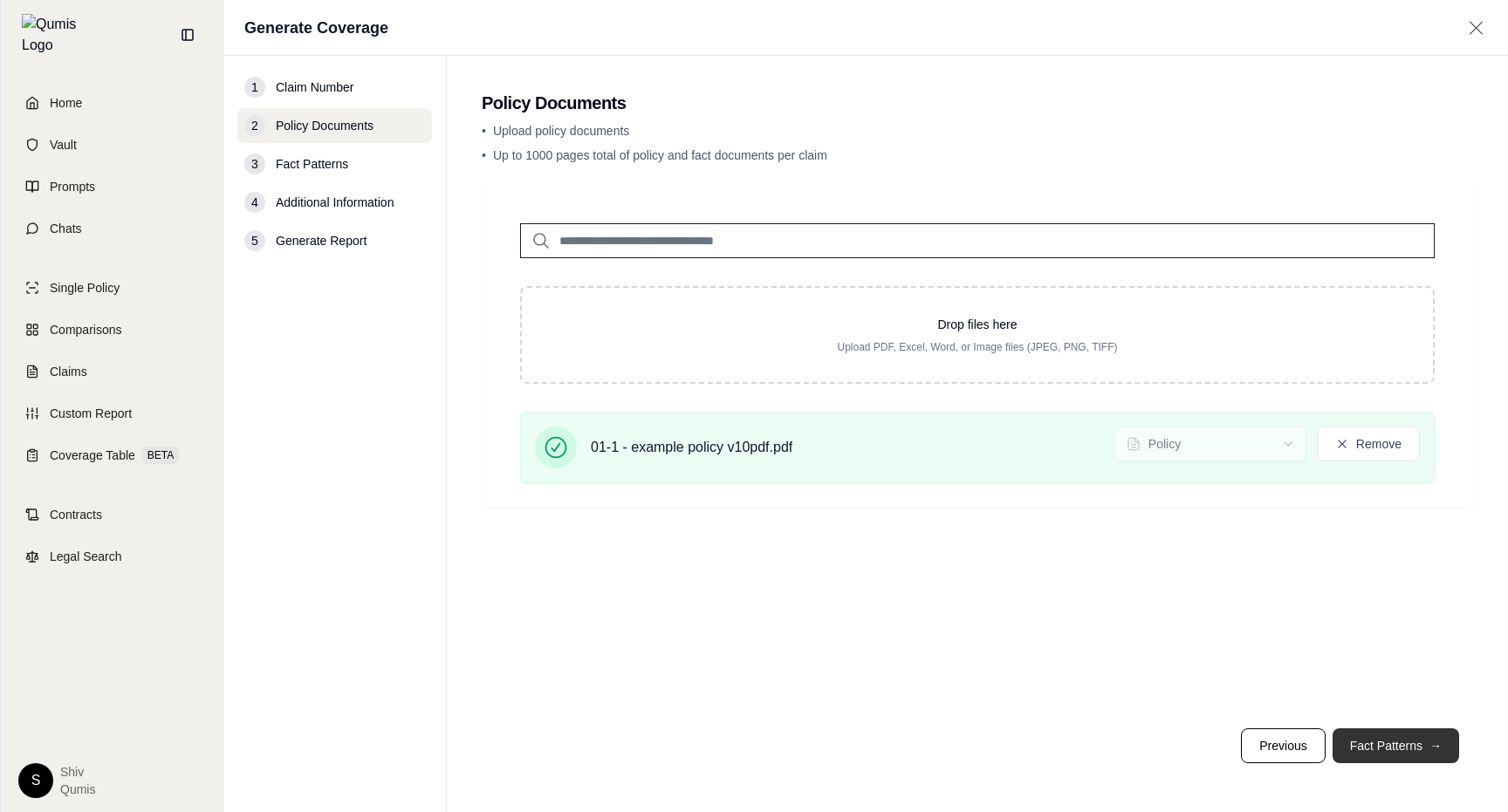
click at [1433, 743] on span "→" at bounding box center [1435, 746] width 12 height 17
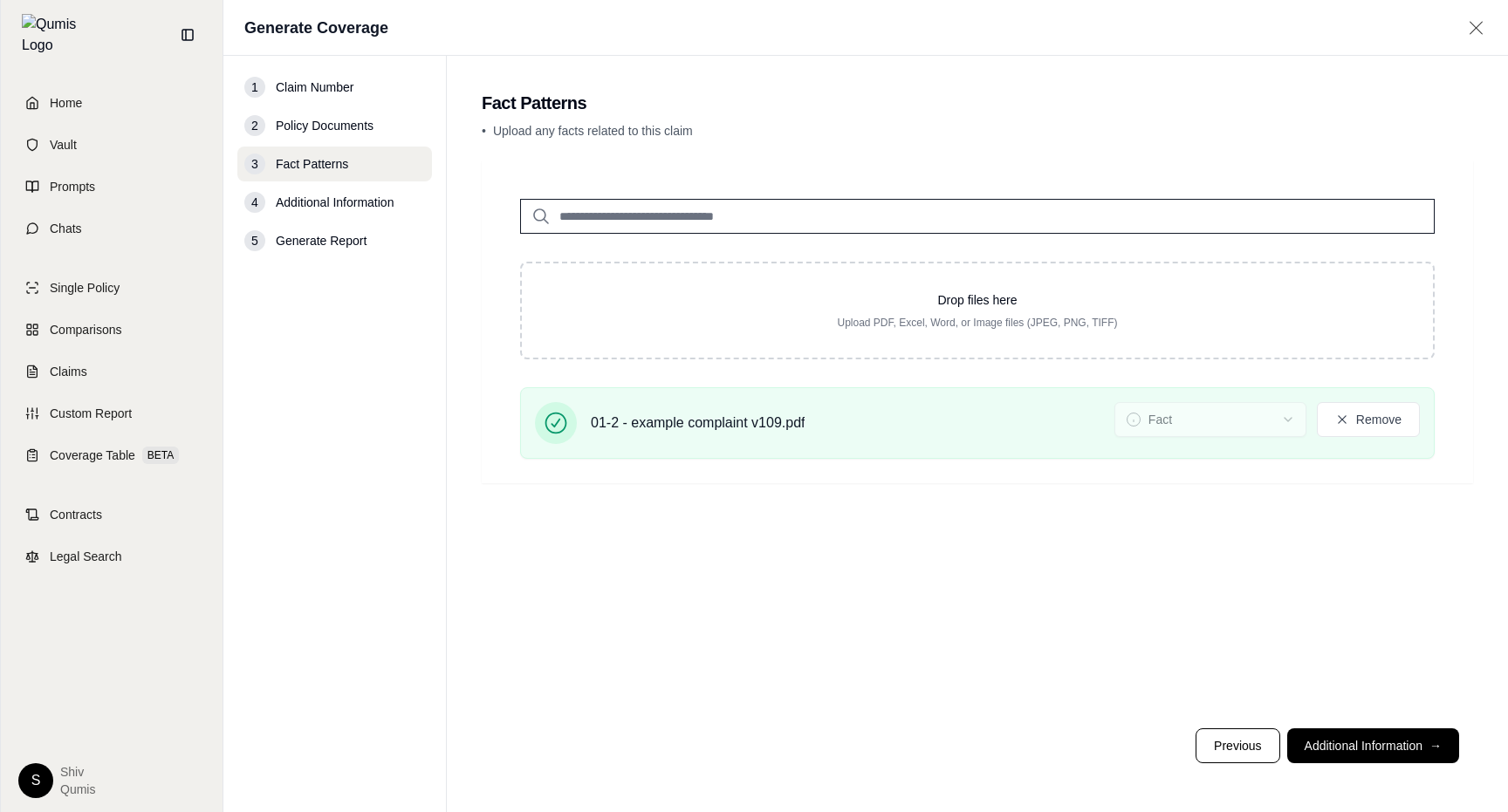
click at [1404, 724] on footer "Previous Additional Information →" at bounding box center [977, 746] width 991 height 63
click at [1389, 744] on button "Additional Information →" at bounding box center [1372, 746] width 172 height 35
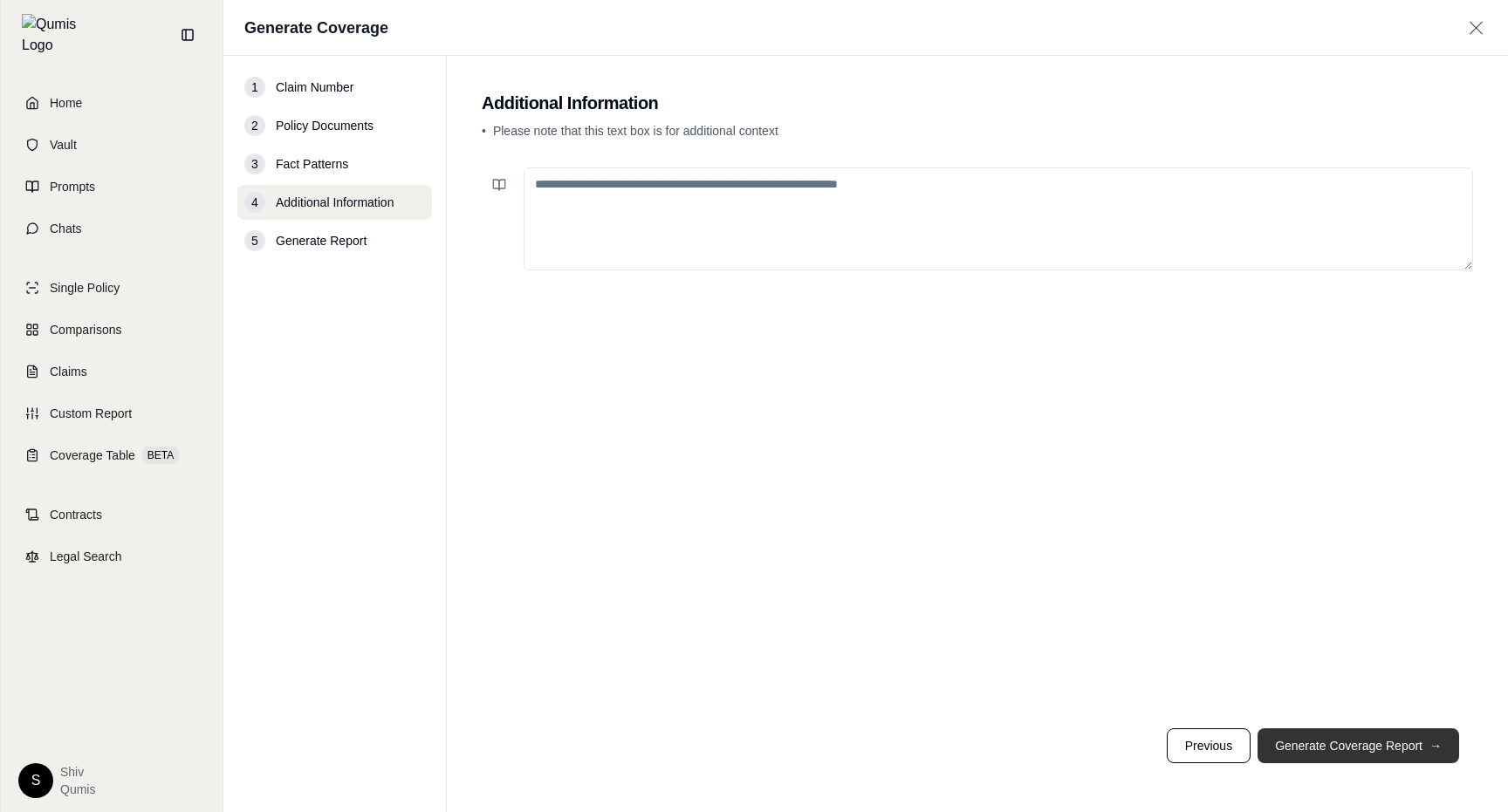
click at [1388, 744] on button "Generate Coverage Report →" at bounding box center [1358, 746] width 202 height 35
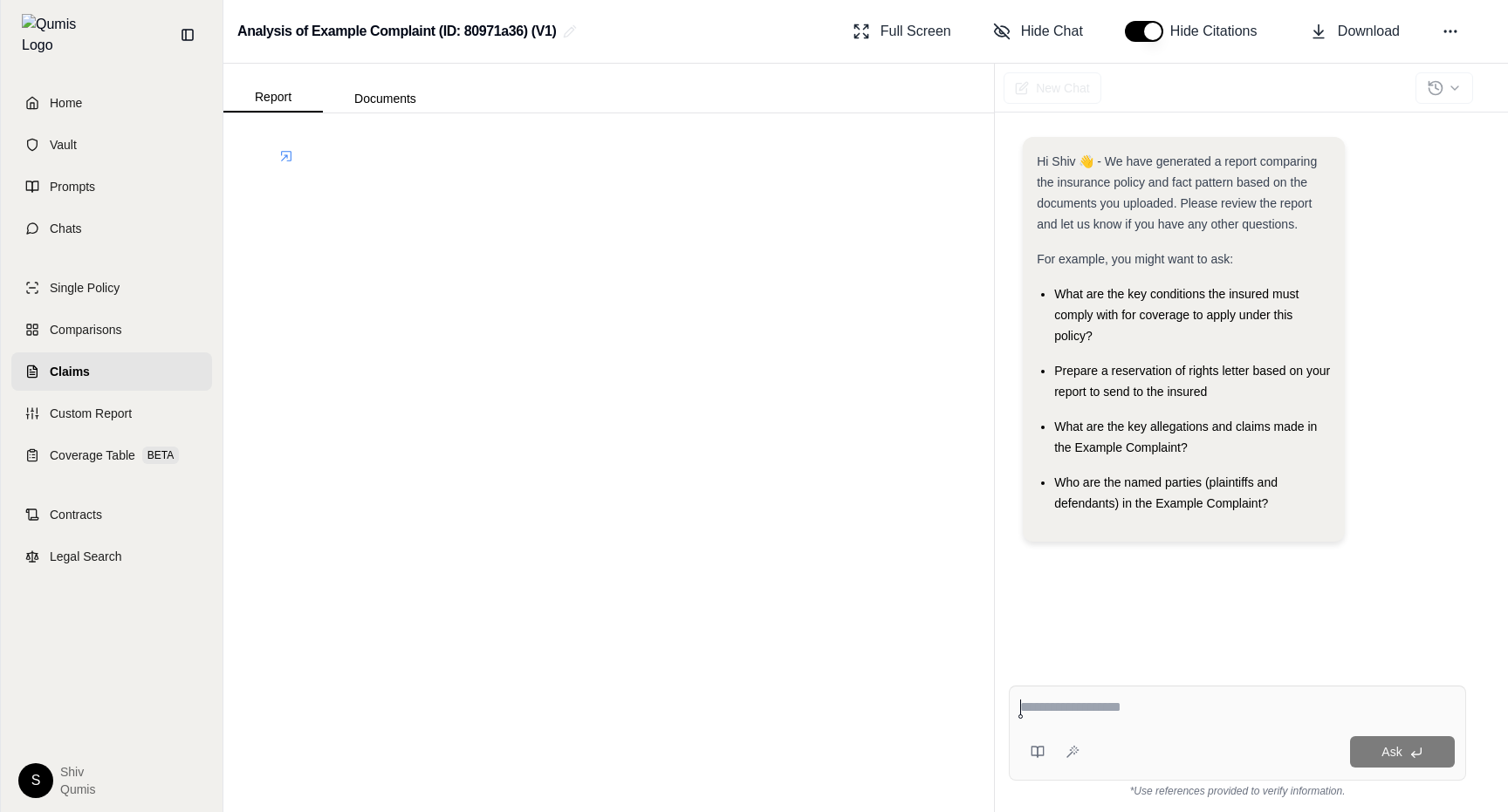
click at [281, 127] on div at bounding box center [609, 463] width 771 height 699
click at [292, 153] on icon at bounding box center [286, 155] width 14 height 14
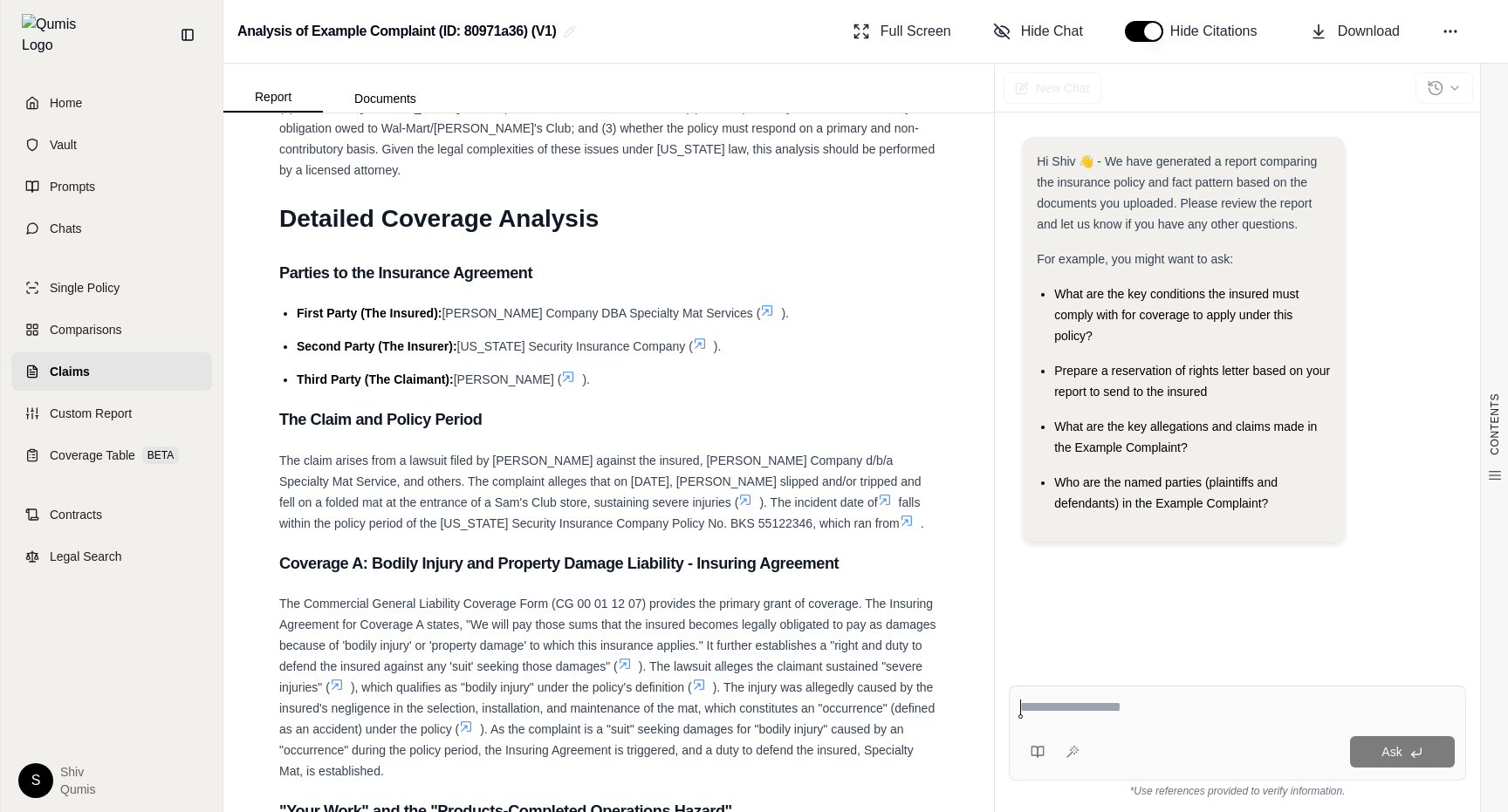
scroll to position [5254, 0]
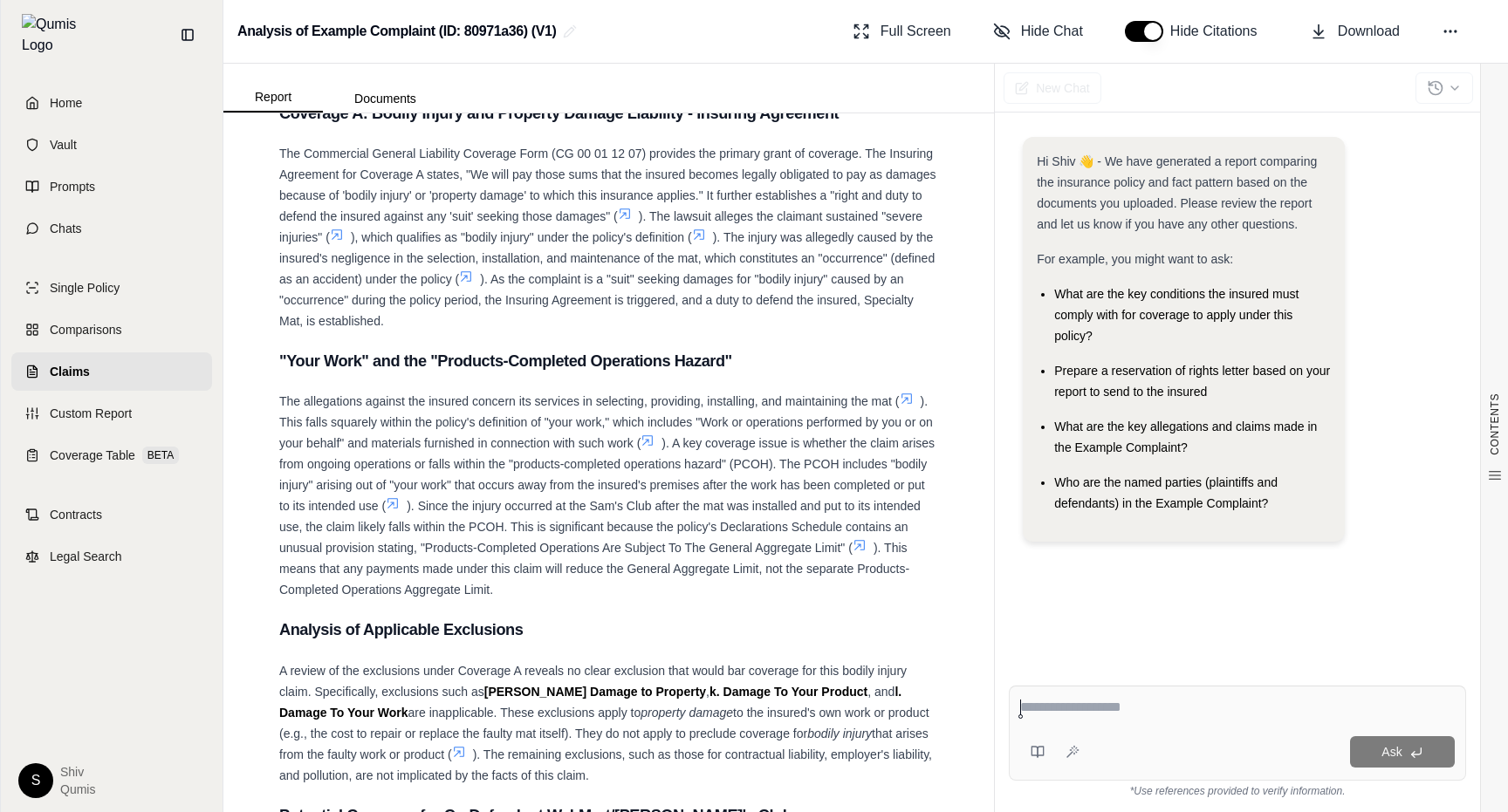
click at [650, 434] on icon at bounding box center [647, 441] width 14 height 14
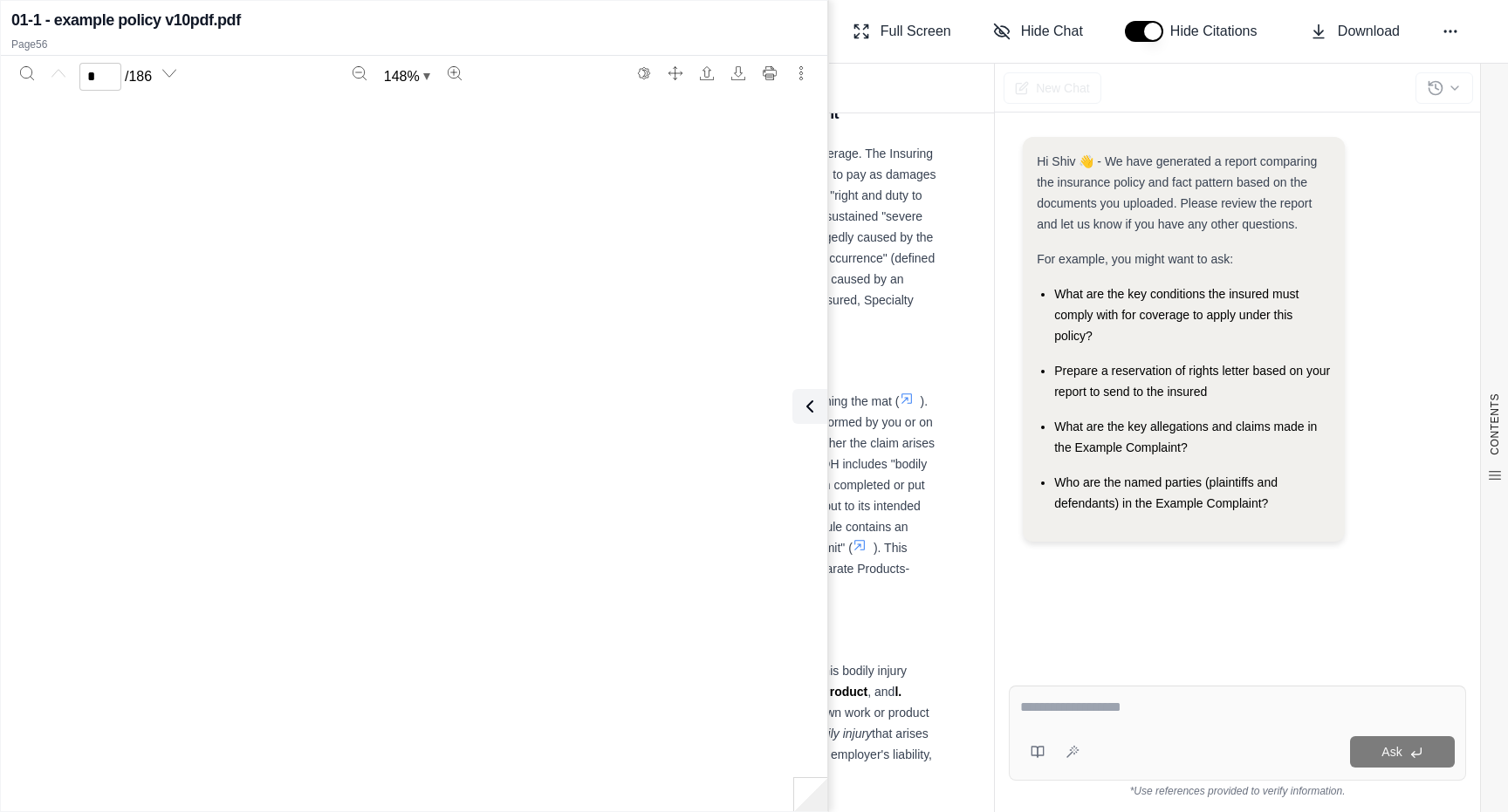
type input "**"
click at [811, 406] on icon at bounding box center [807, 406] width 21 height 21
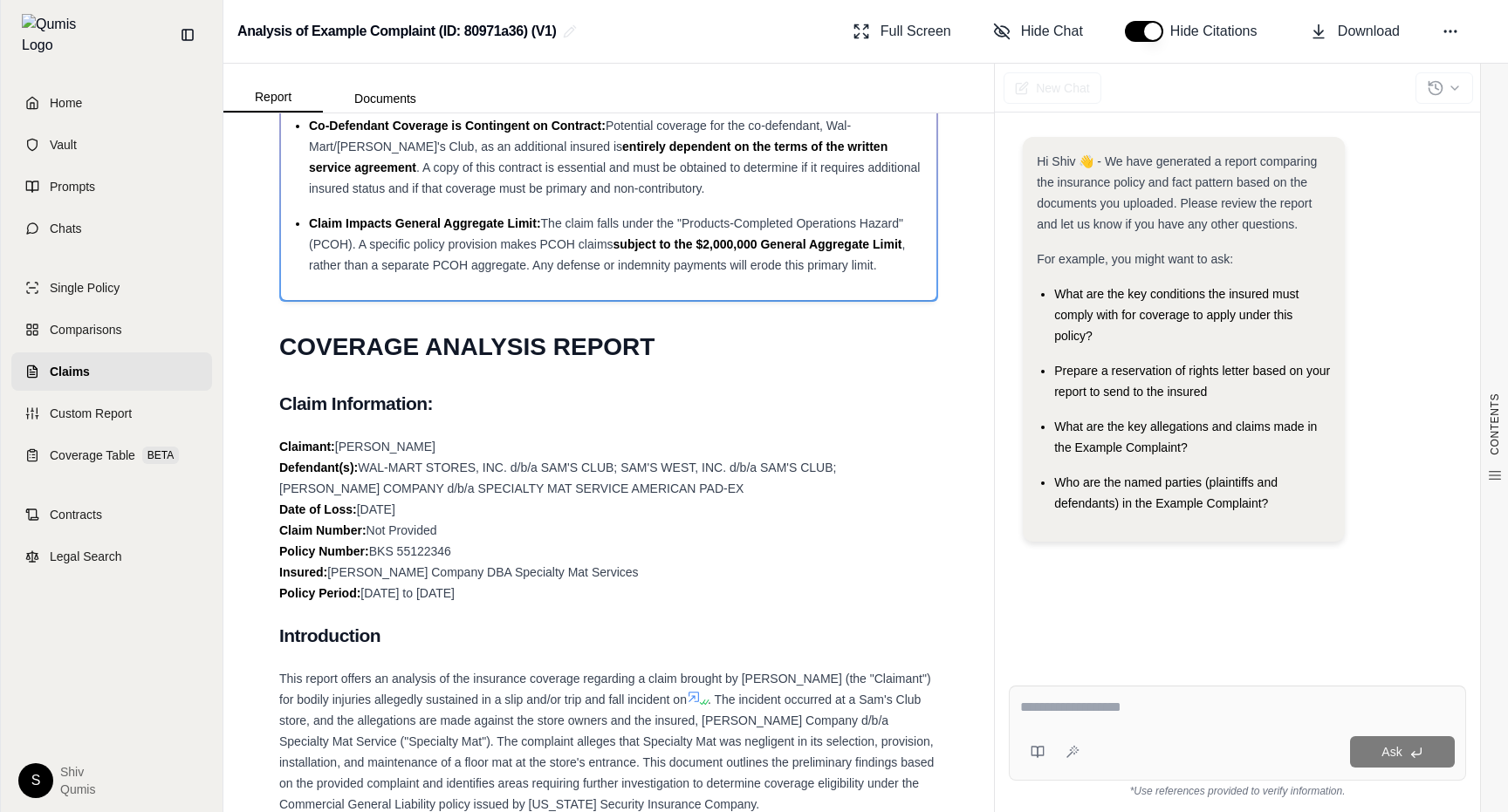
scroll to position [0, 0]
